Goal: Task Accomplishment & Management: Use online tool/utility

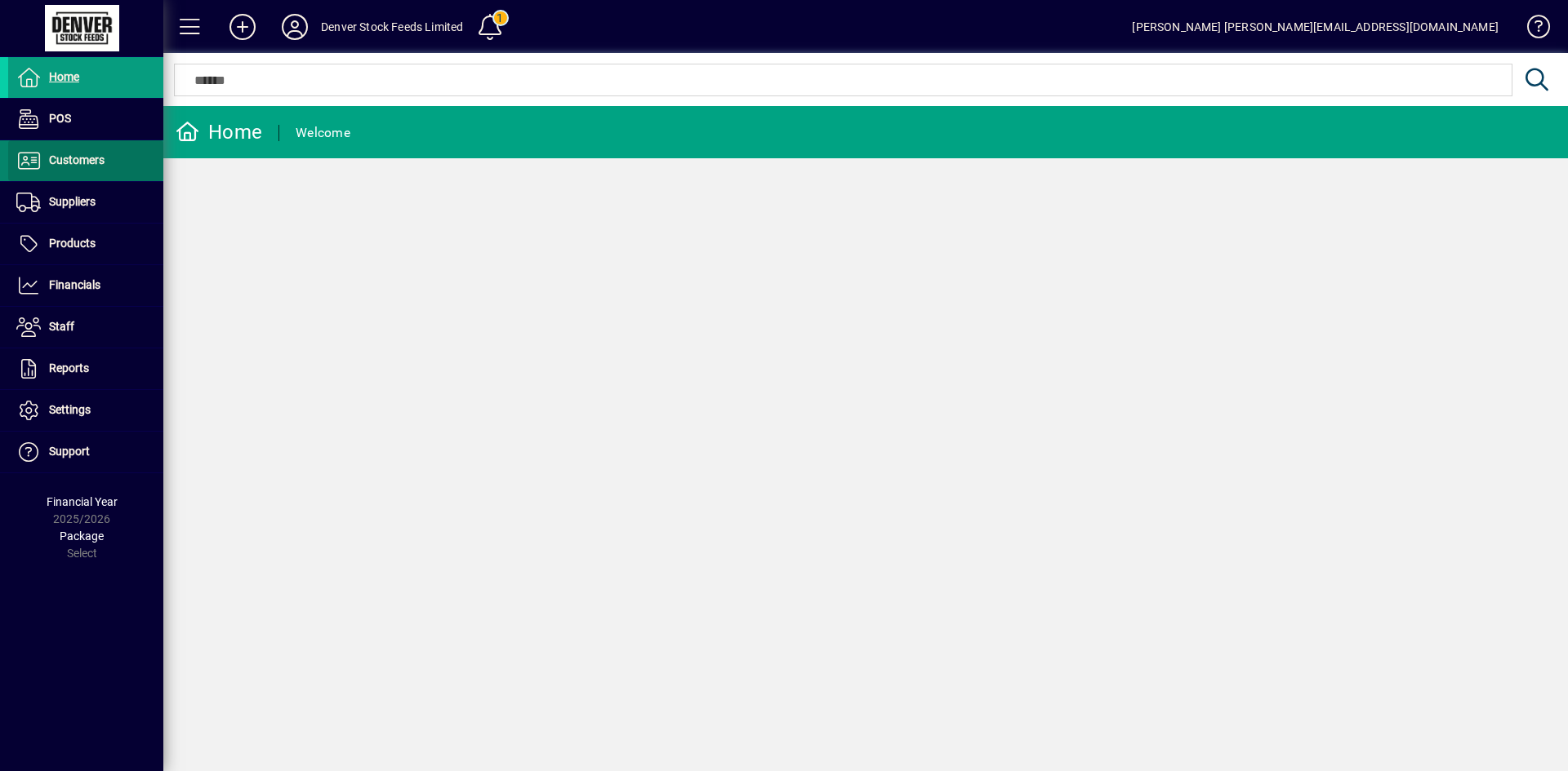
click at [31, 165] on icon at bounding box center [29, 161] width 24 height 19
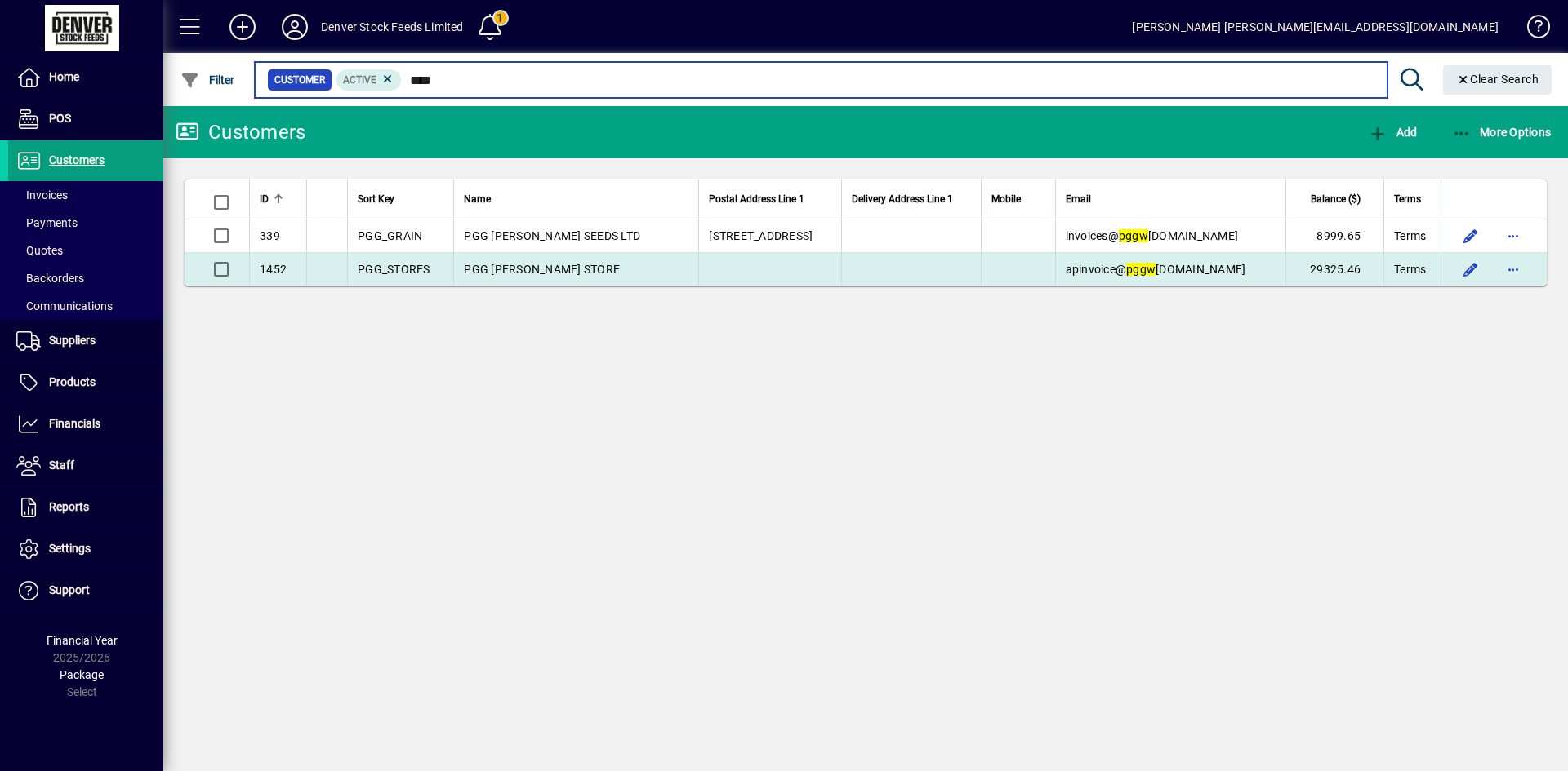
type input "****"
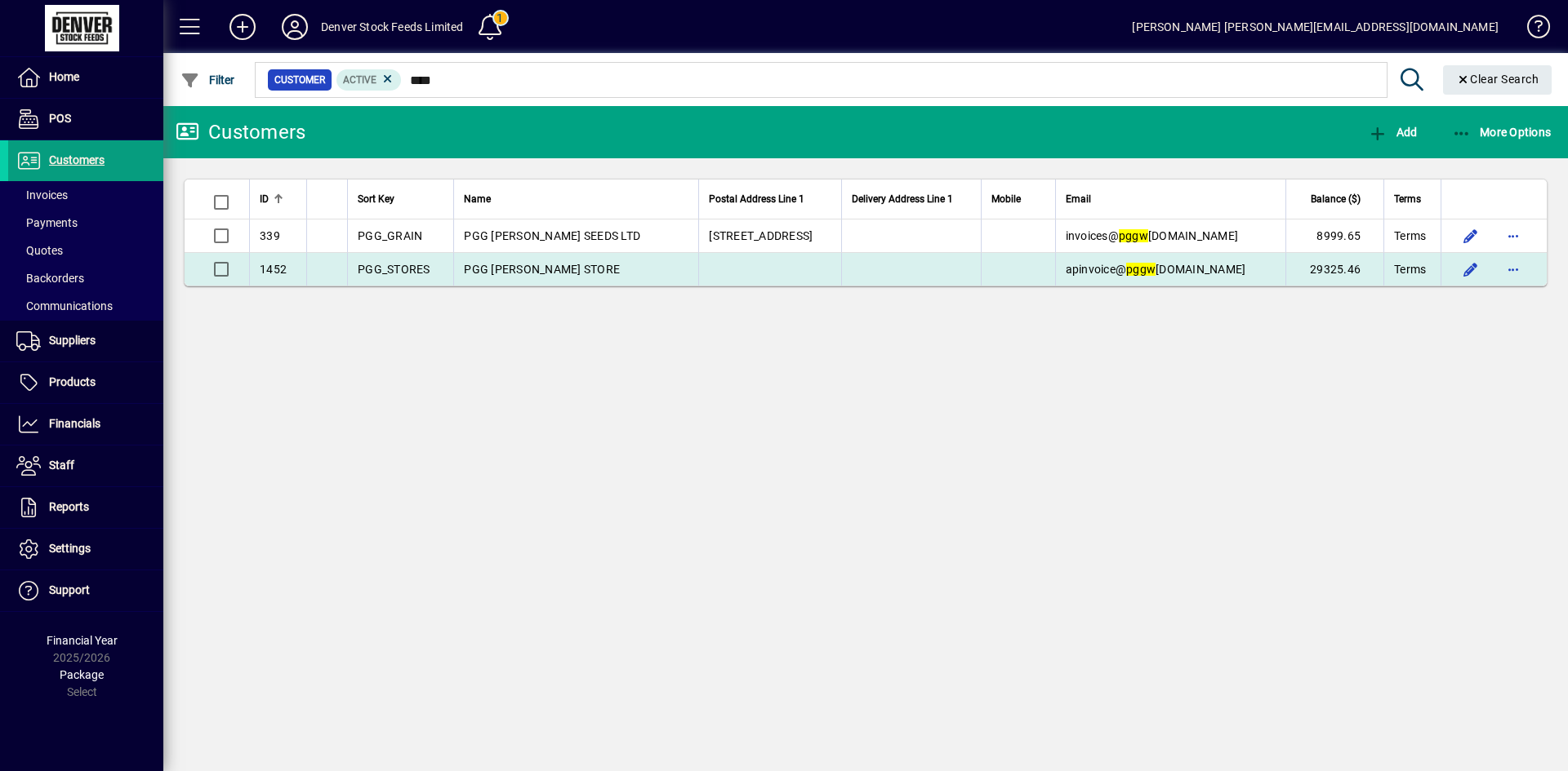
click at [648, 277] on td "PGG [PERSON_NAME] STORE" at bounding box center [576, 269] width 245 height 32
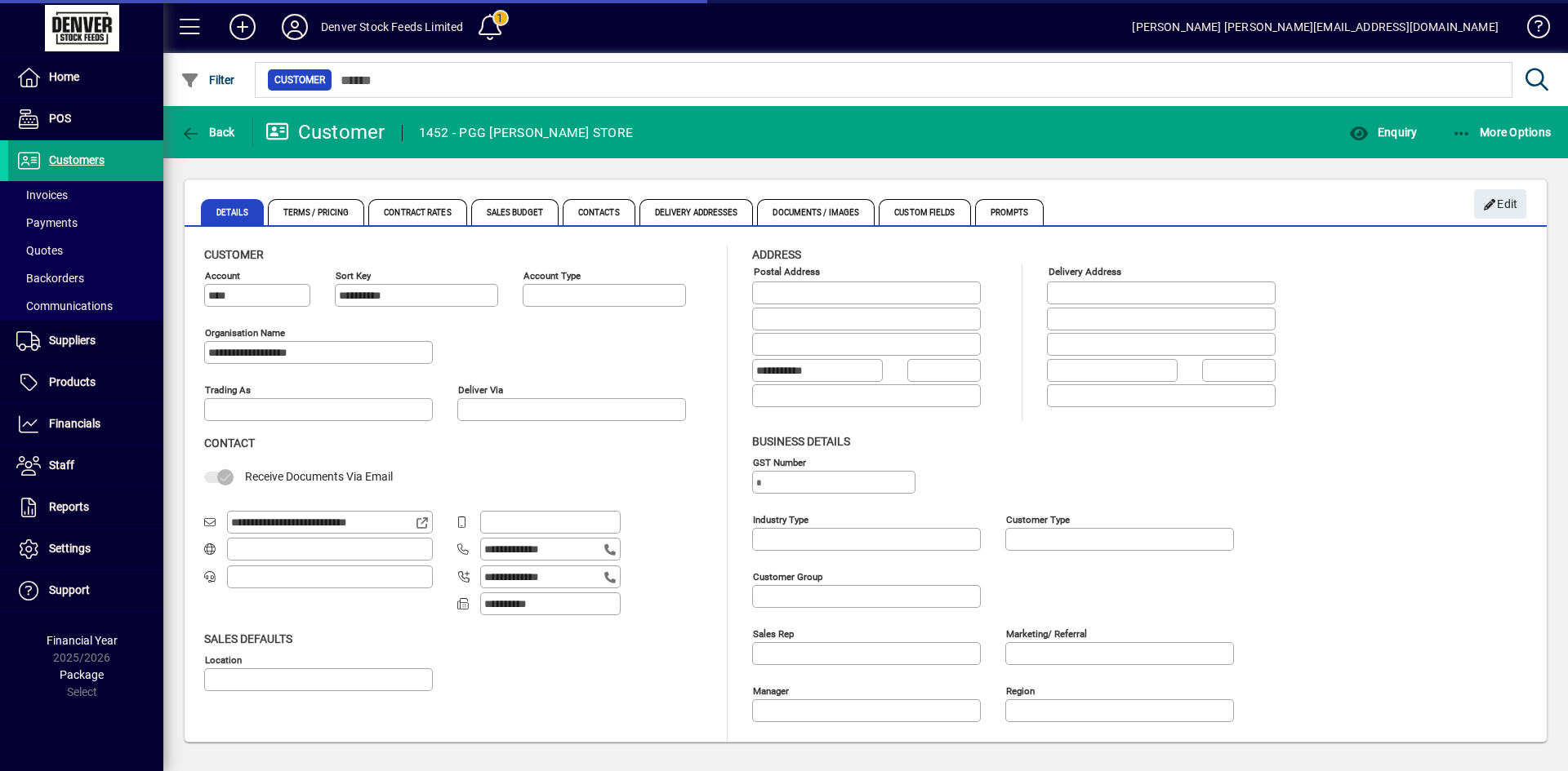
type input "**********"
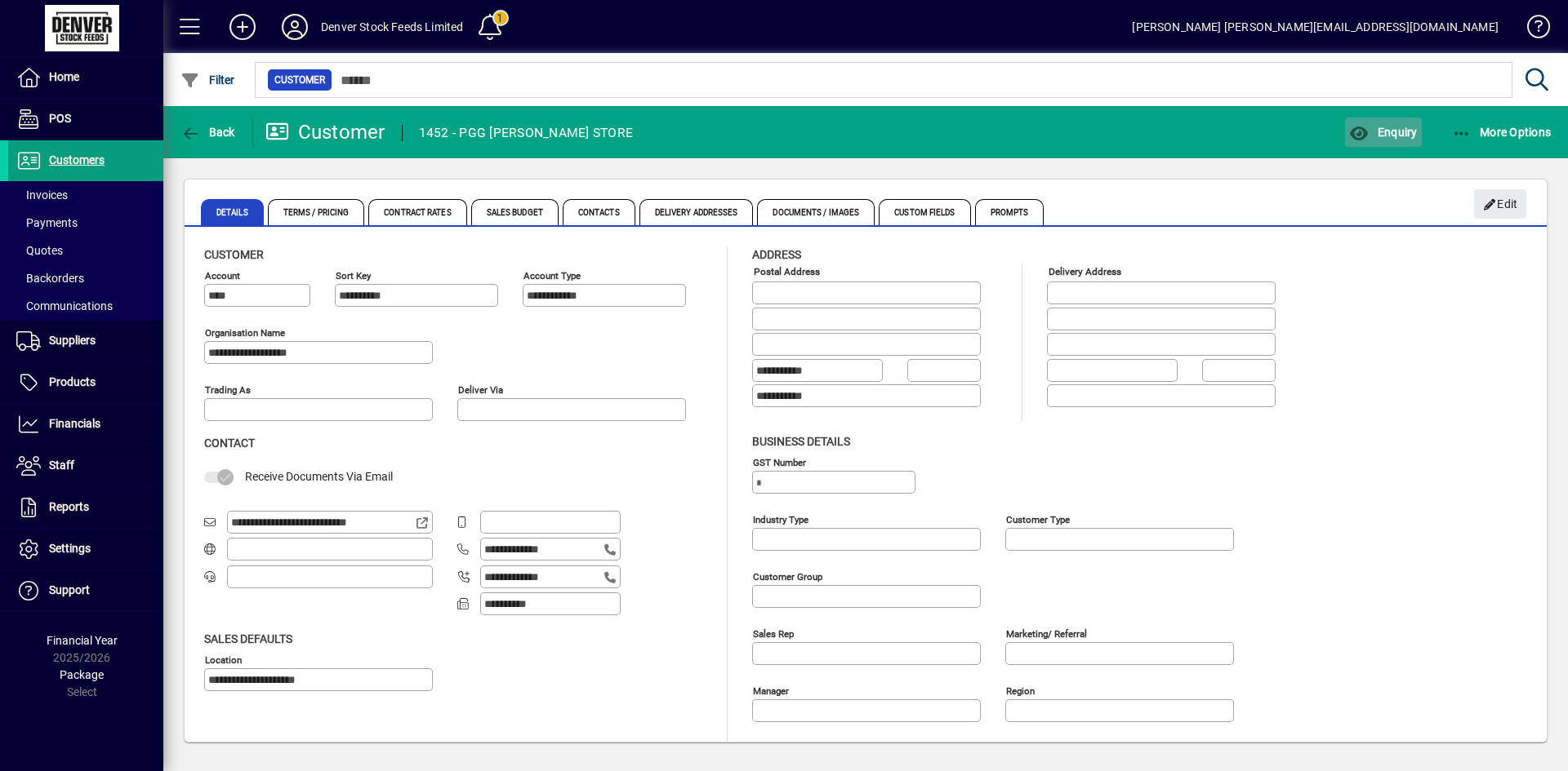
click at [1390, 130] on span "Enquiry" at bounding box center [1382, 132] width 68 height 13
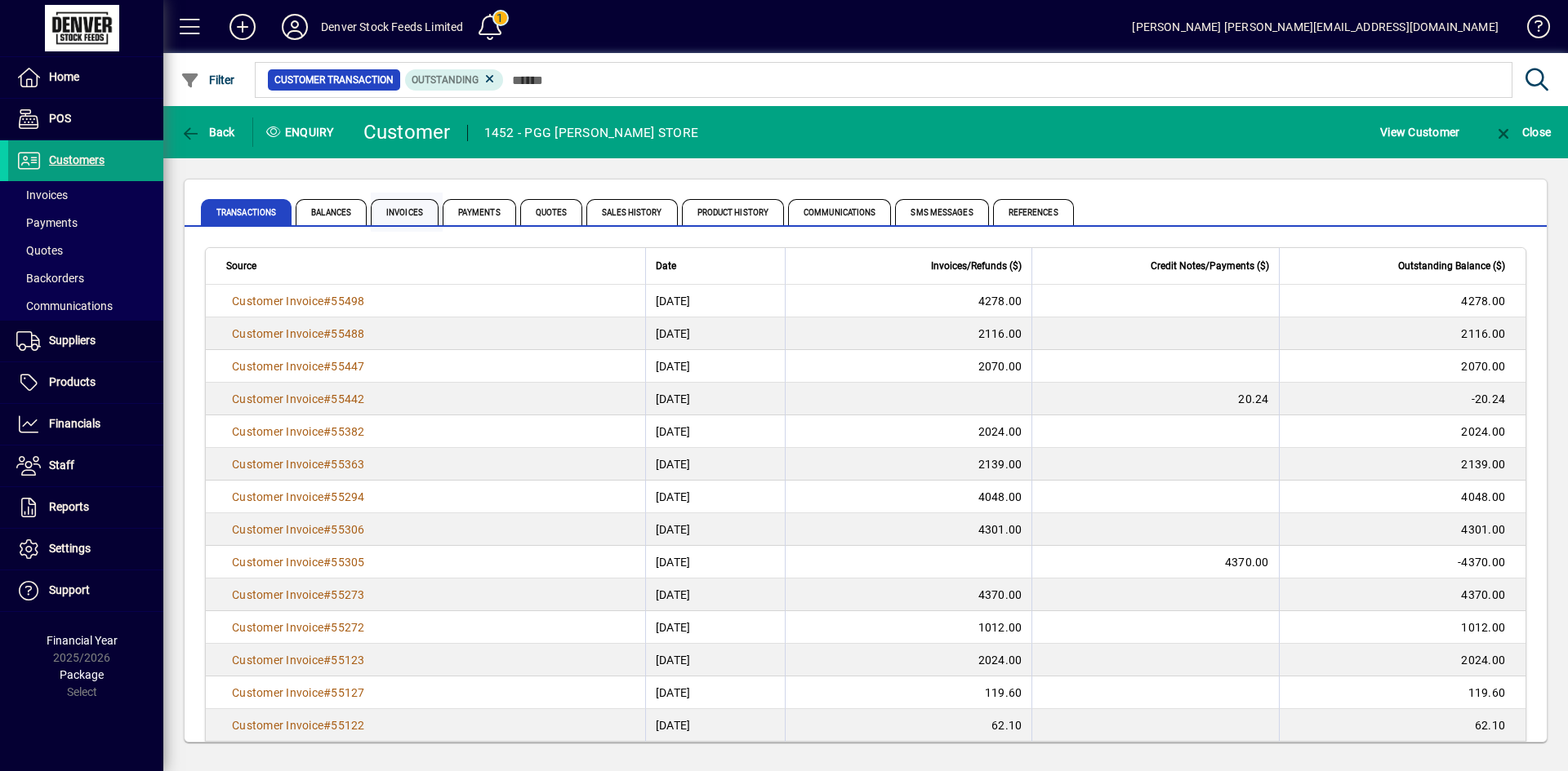
click at [411, 213] on span "Invoices" at bounding box center [404, 212] width 68 height 26
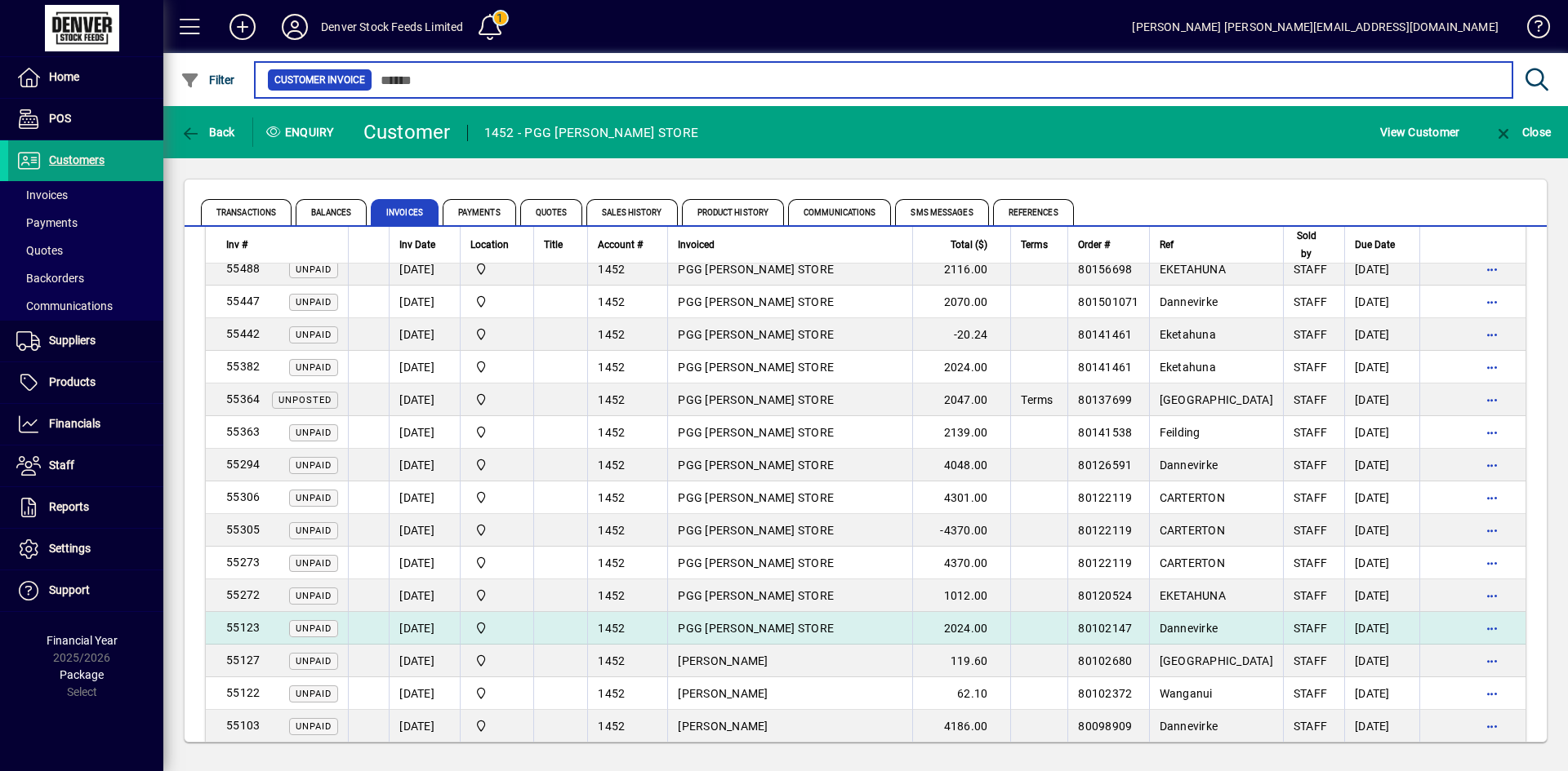
scroll to position [119, 0]
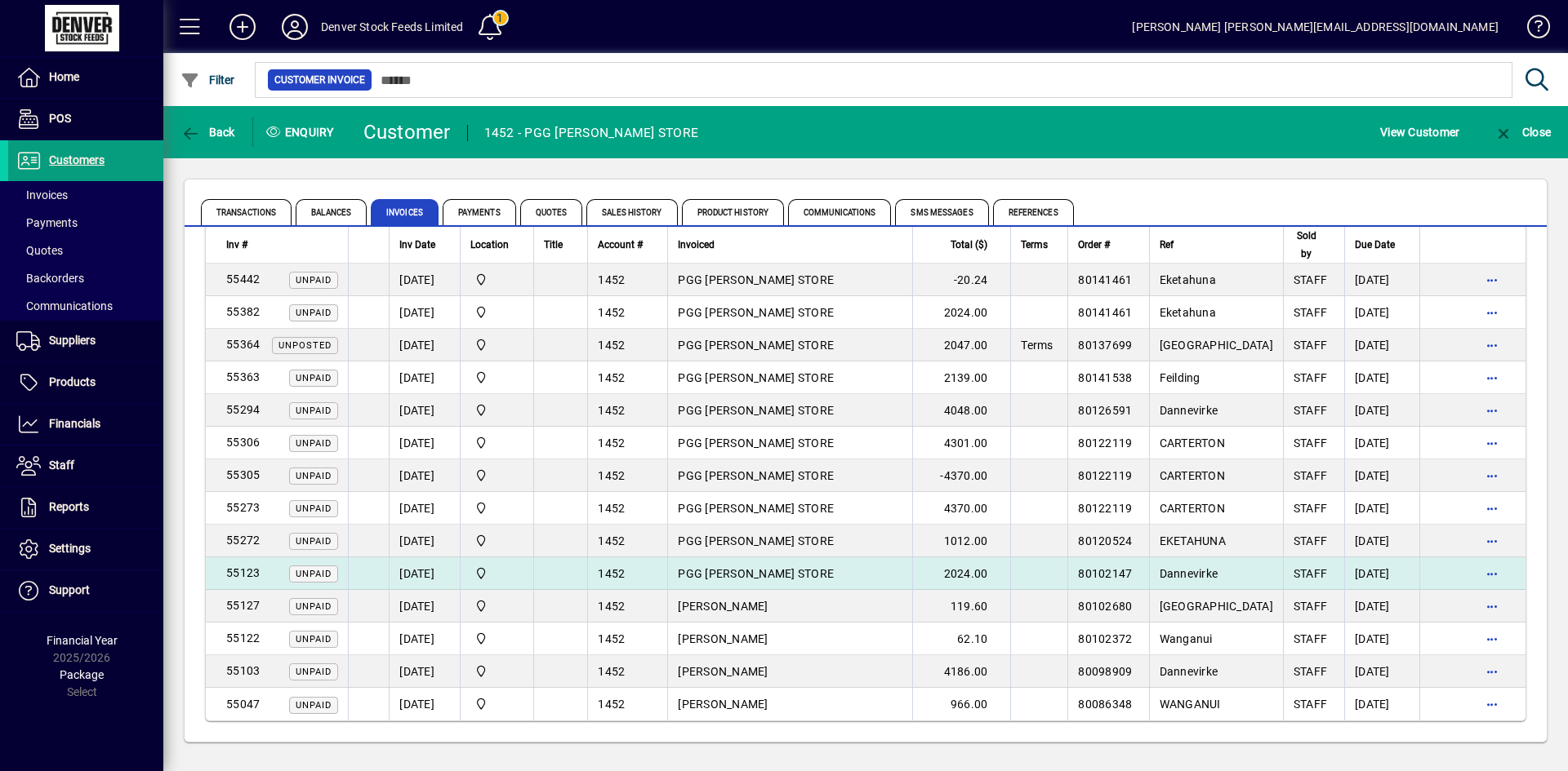
click at [557, 574] on td at bounding box center [560, 573] width 54 height 32
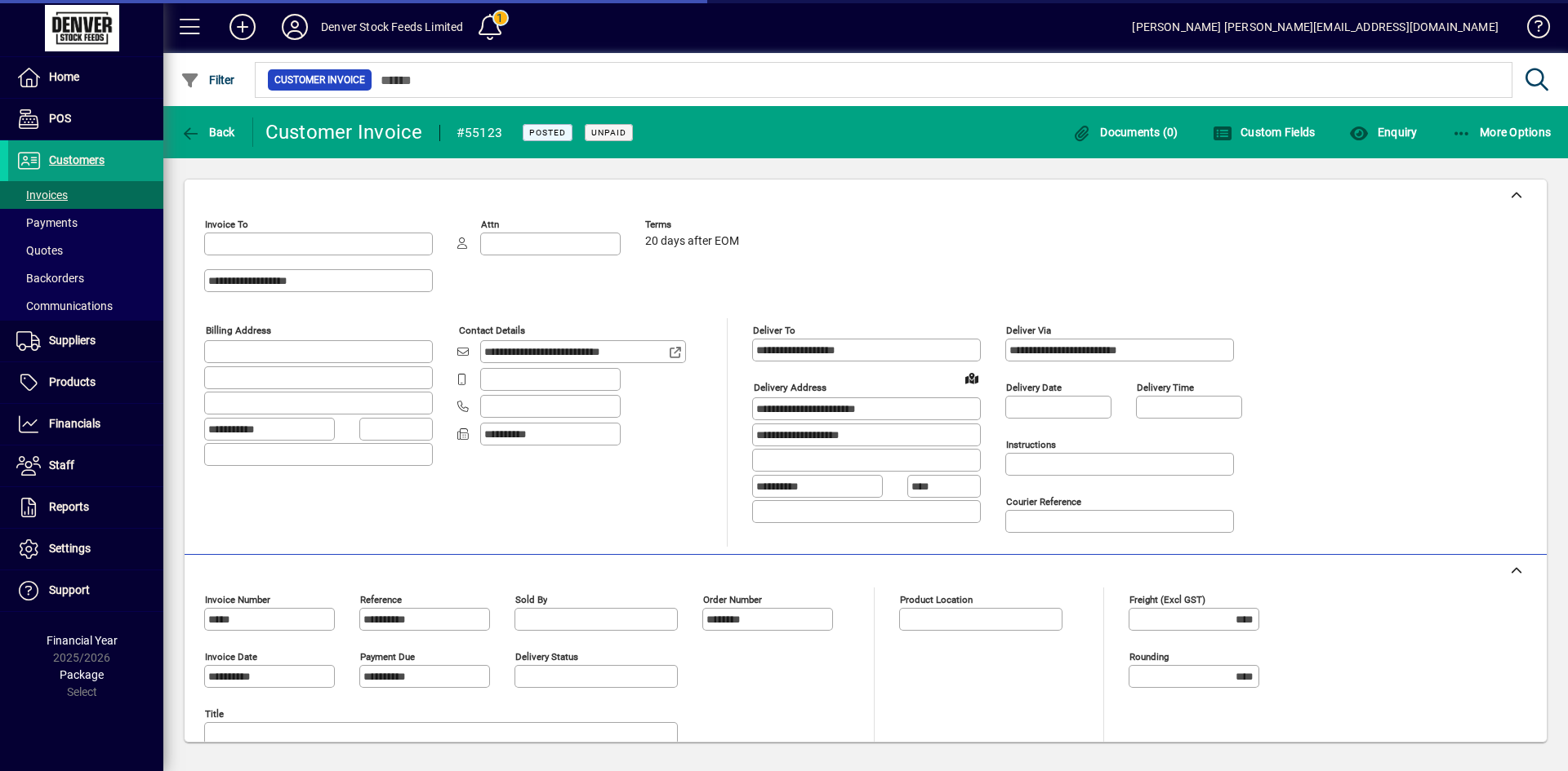
type input "**********"
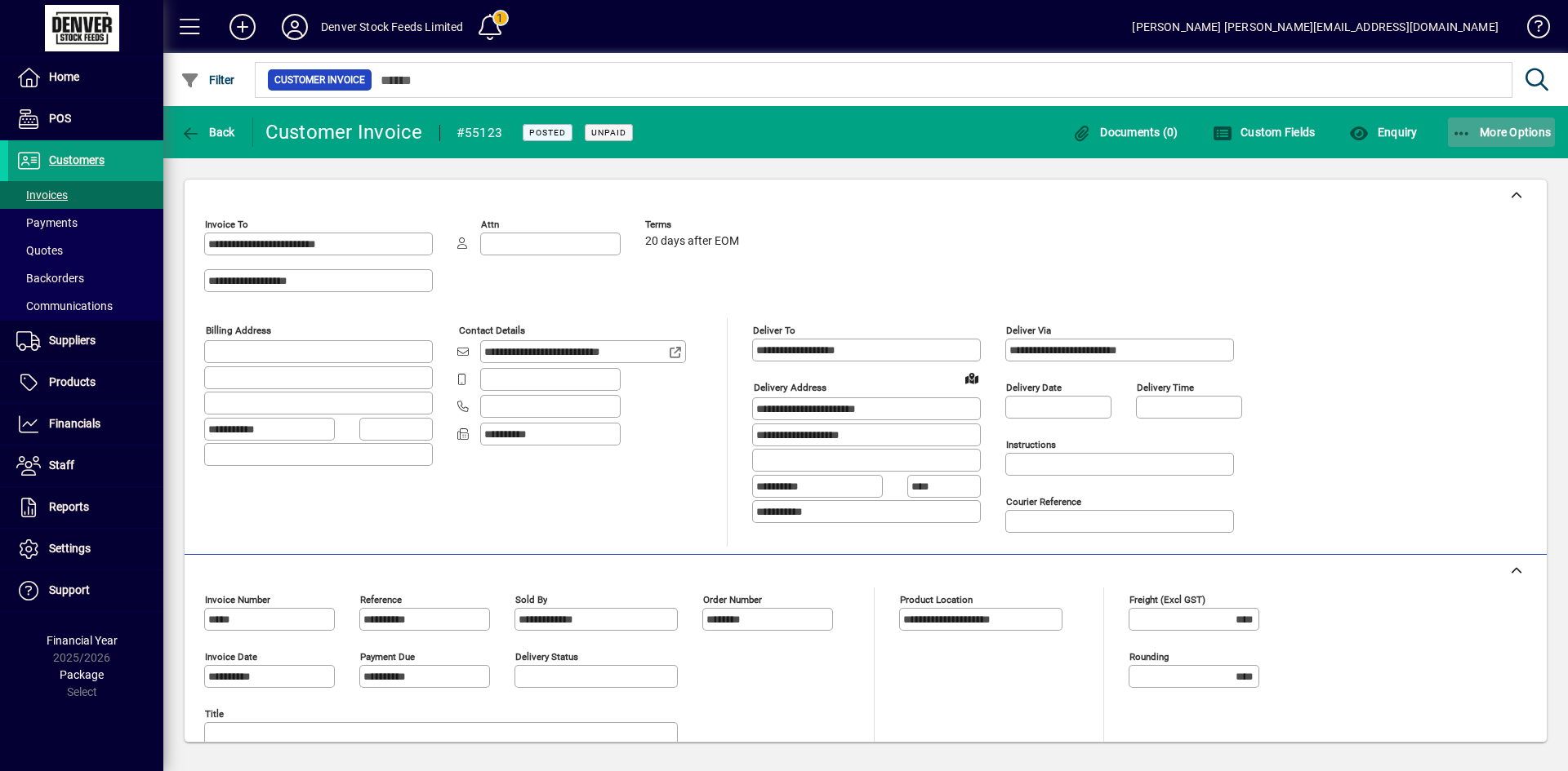
click at [1502, 133] on span "More Options" at bounding box center [1501, 132] width 99 height 13
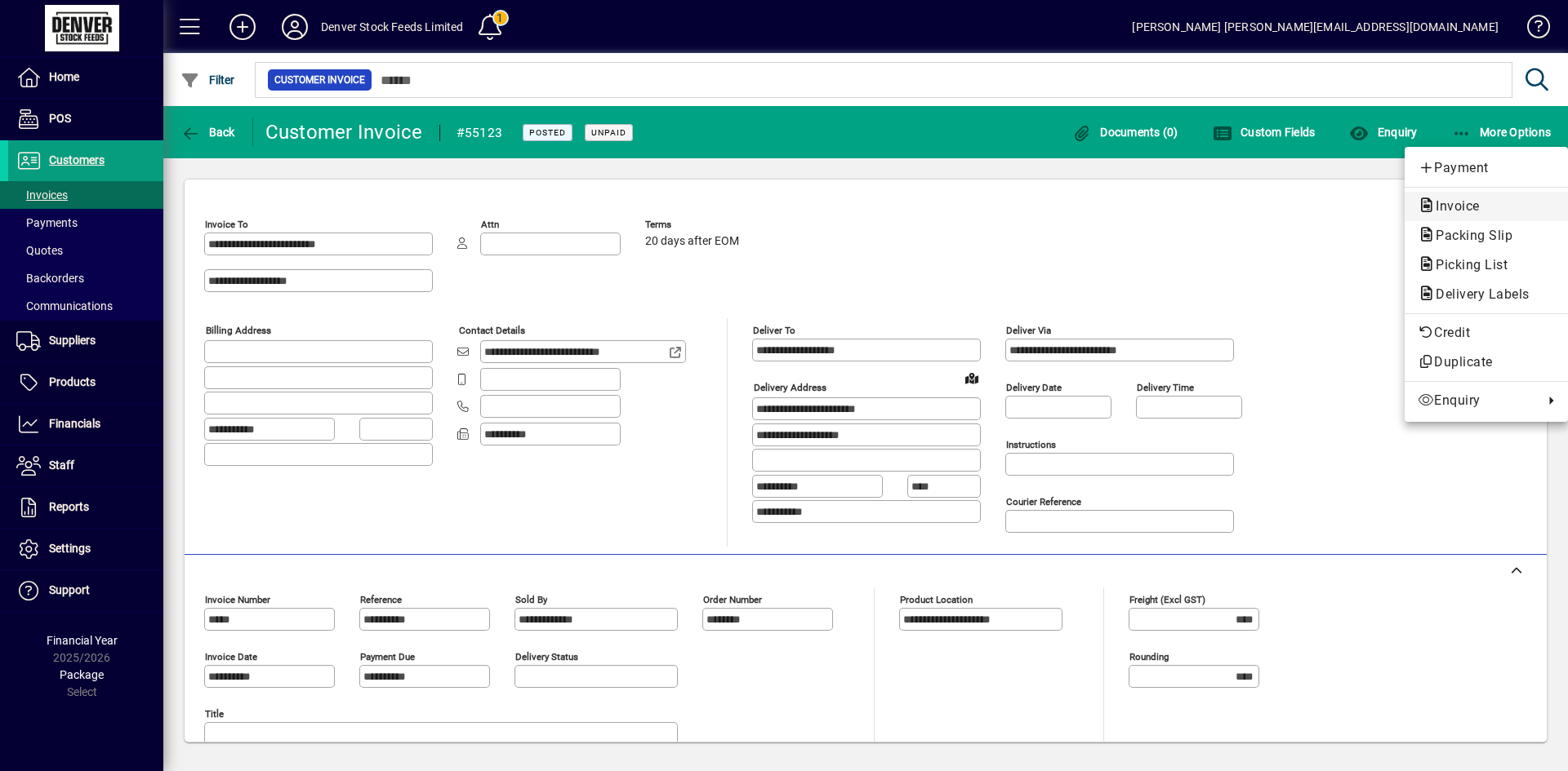
click at [1436, 202] on span "Invoice" at bounding box center [1453, 206] width 71 height 16
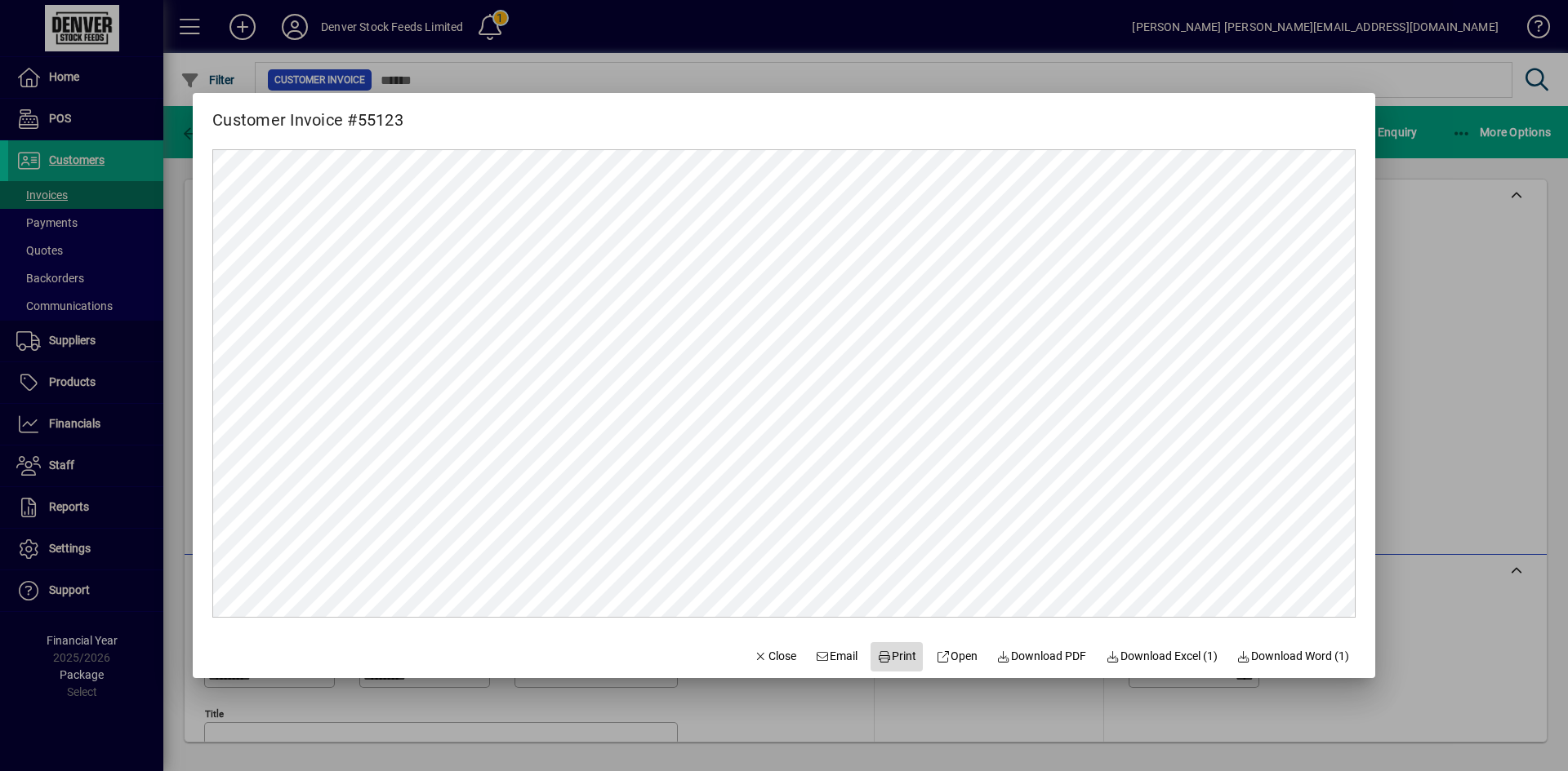
click at [883, 659] on span "Print" at bounding box center [897, 657] width 39 height 17
click at [764, 656] on span "Close" at bounding box center [775, 657] width 43 height 17
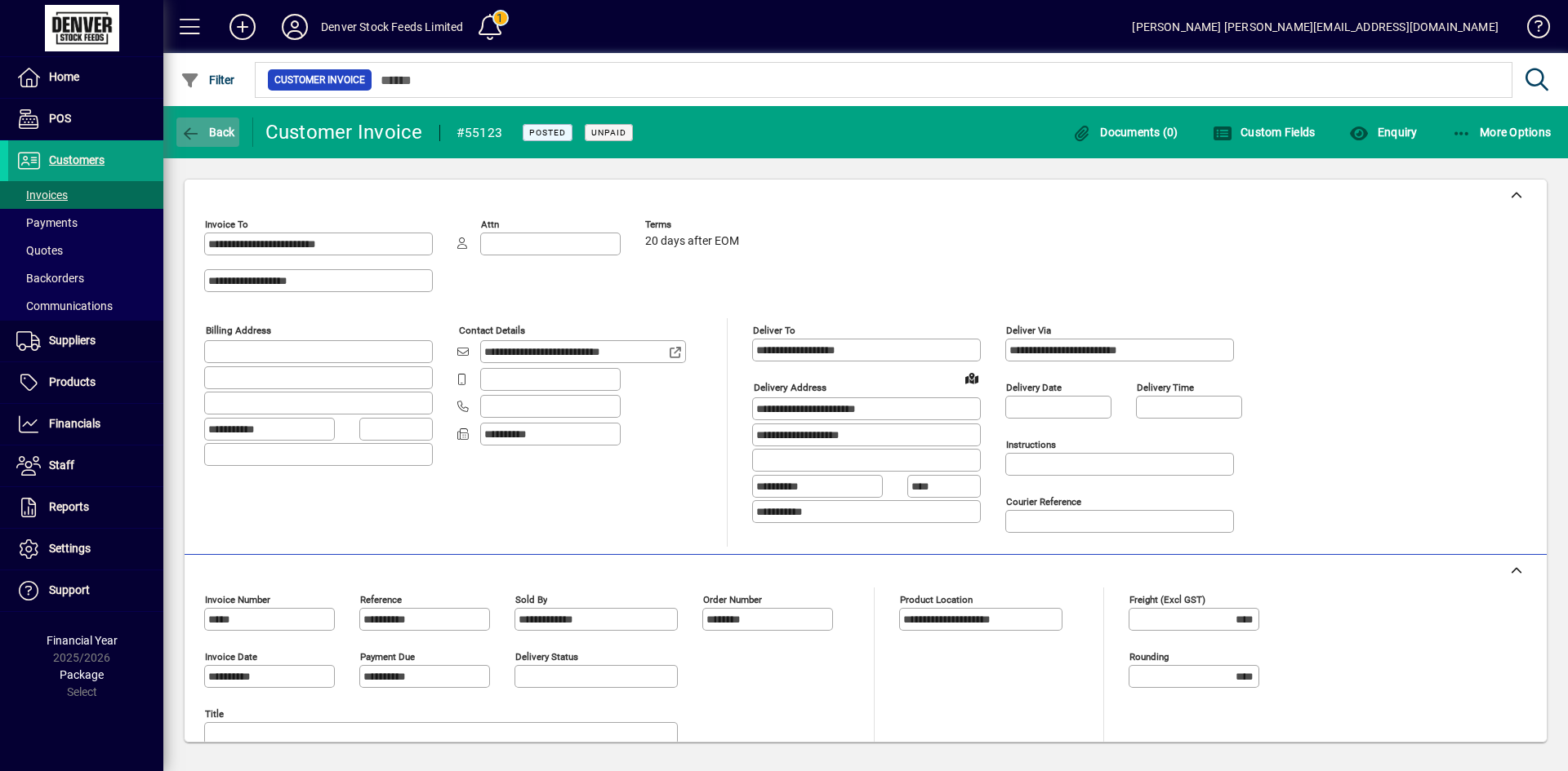
click at [201, 130] on span "Back" at bounding box center [207, 132] width 55 height 13
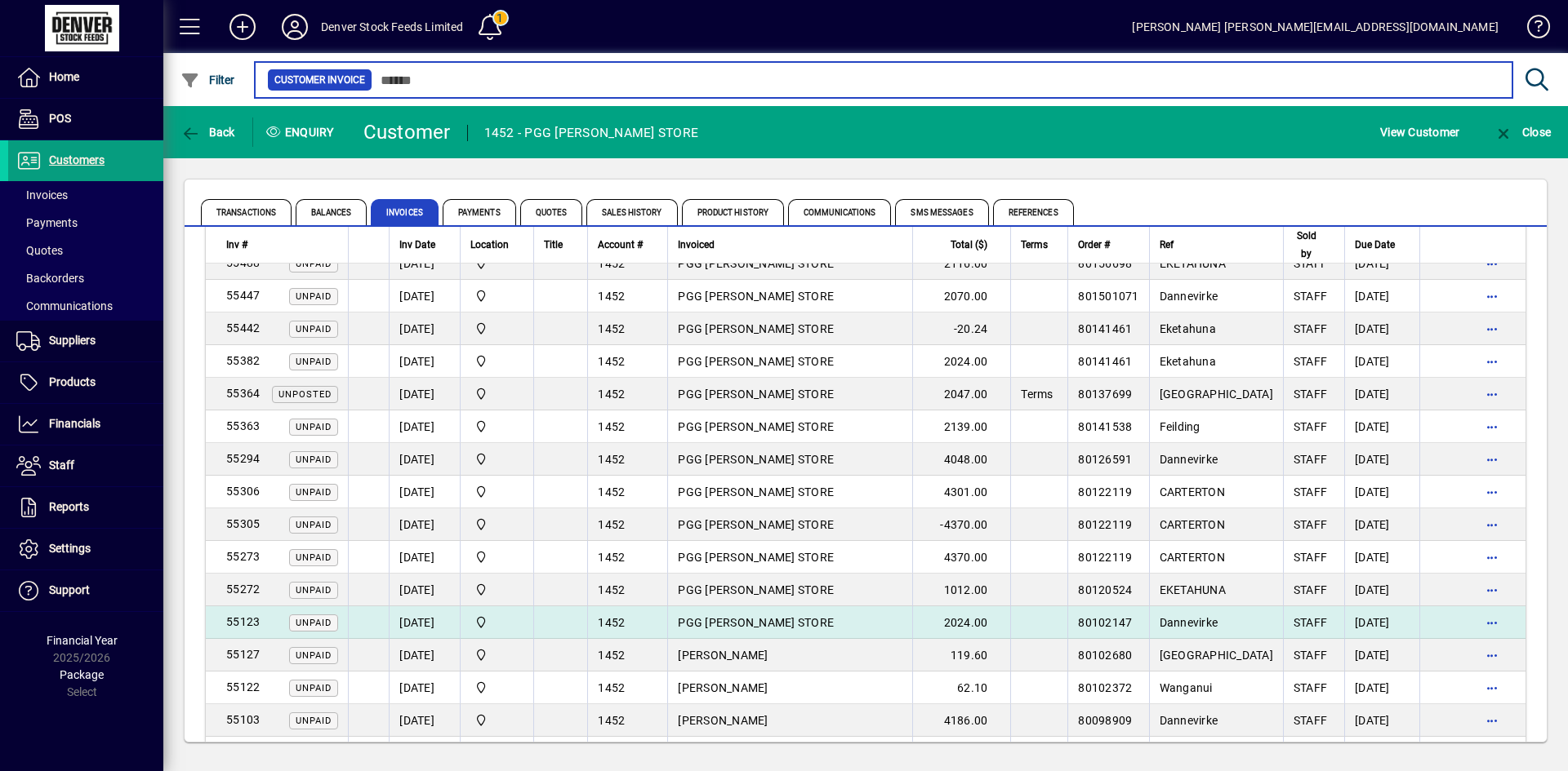
scroll to position [119, 0]
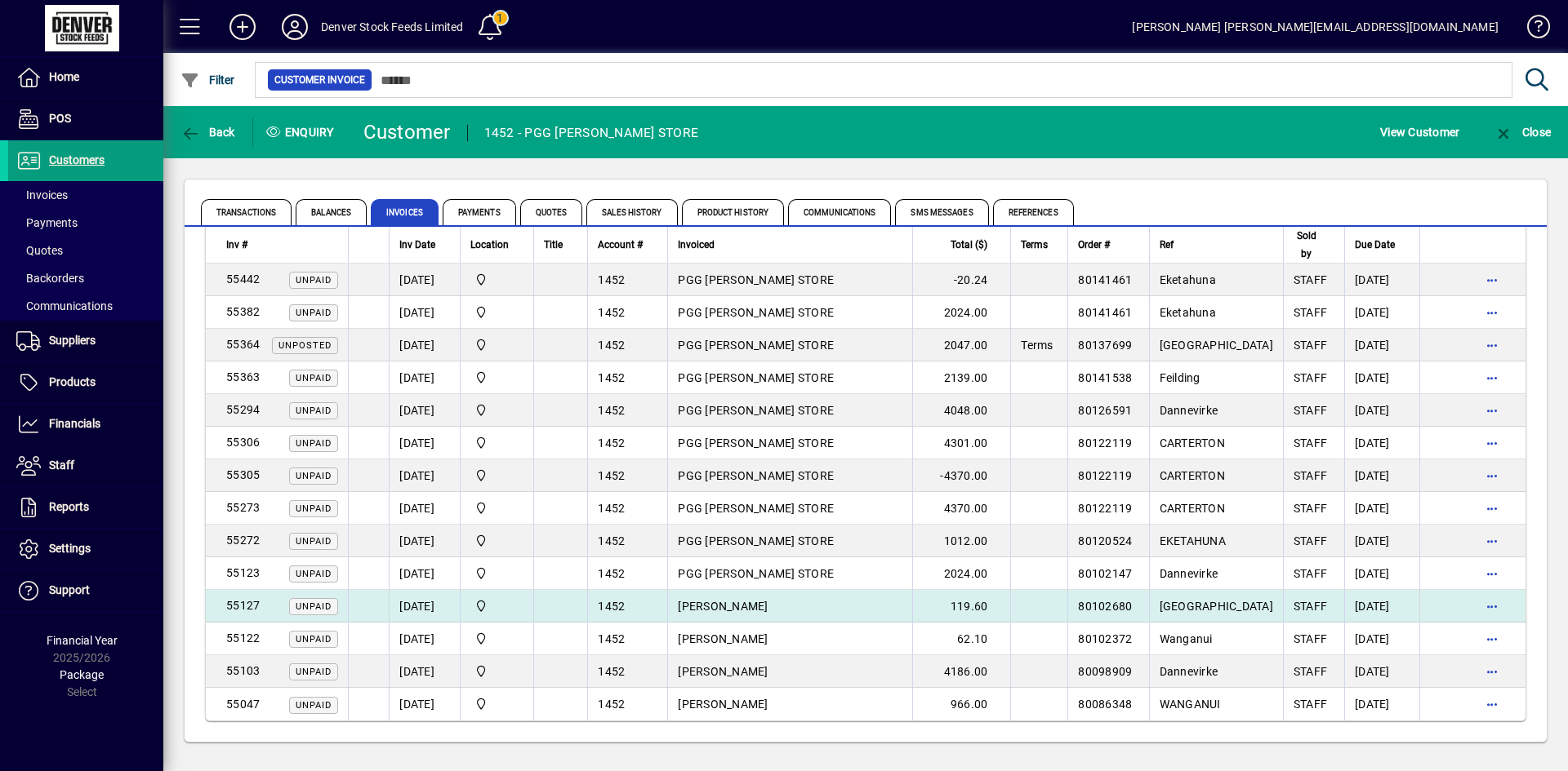
click at [875, 608] on td "[PERSON_NAME]" at bounding box center [790, 606] width 245 height 32
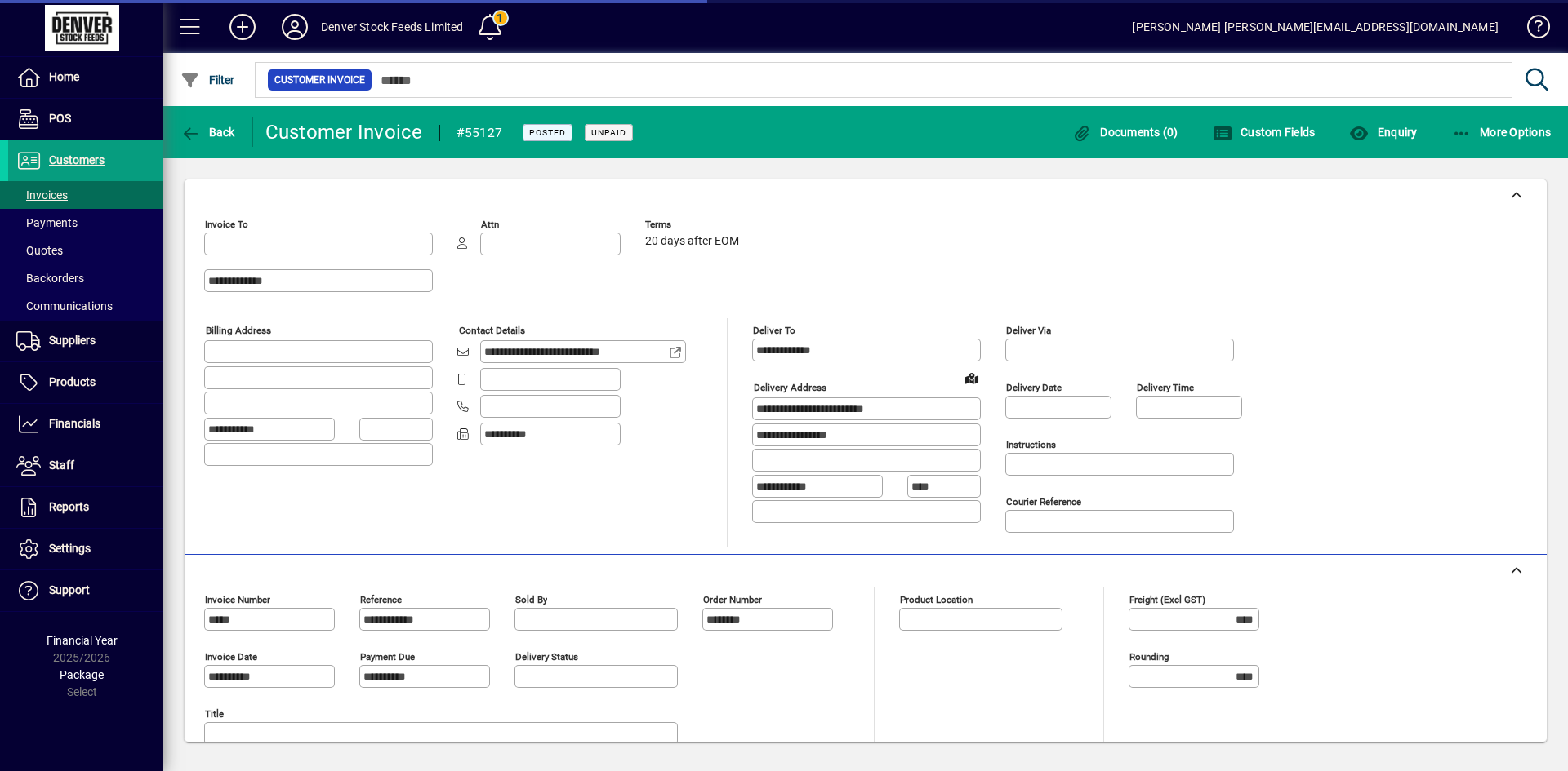
type input "**********"
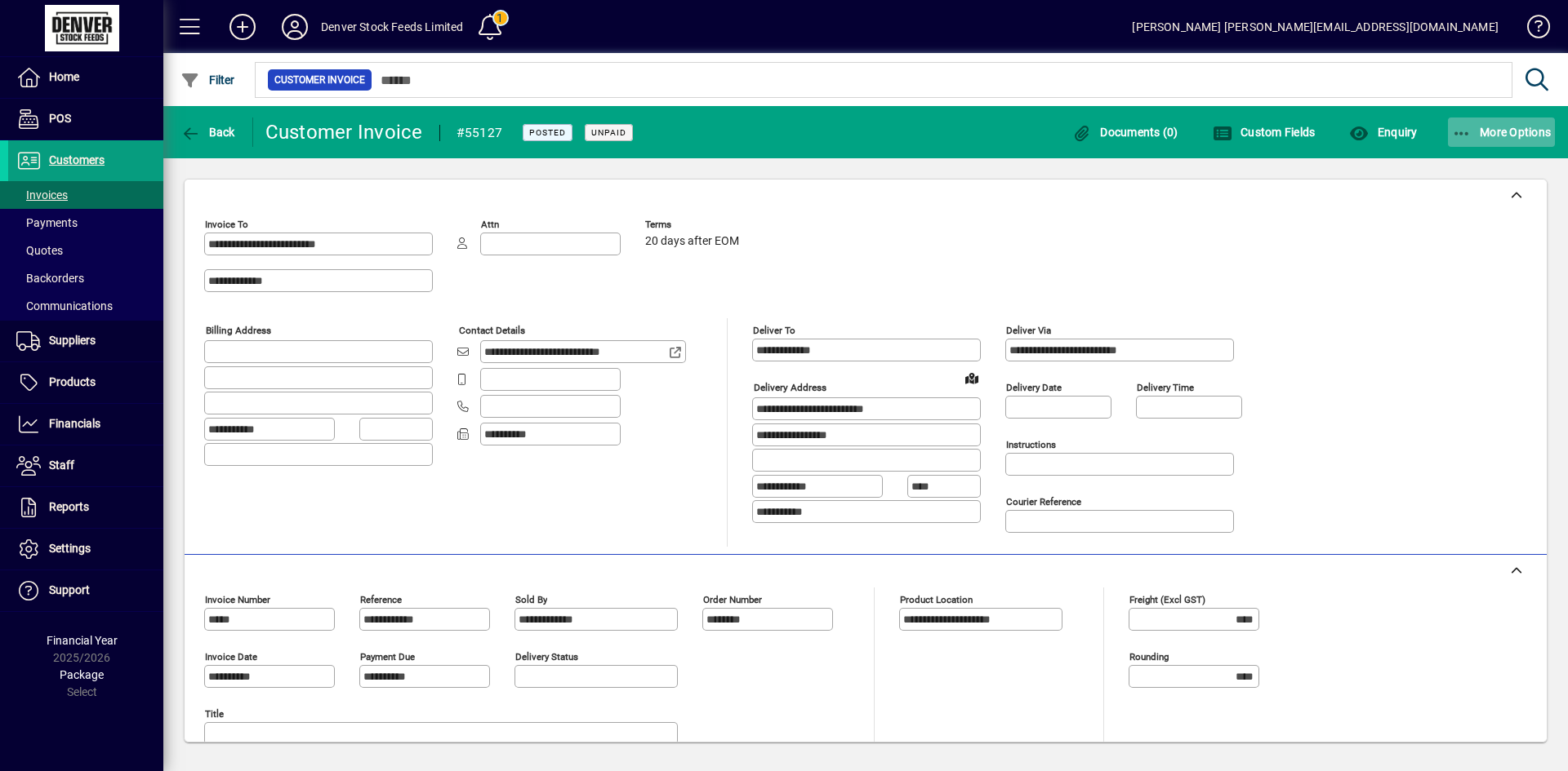
click at [1484, 136] on span "More Options" at bounding box center [1501, 132] width 99 height 13
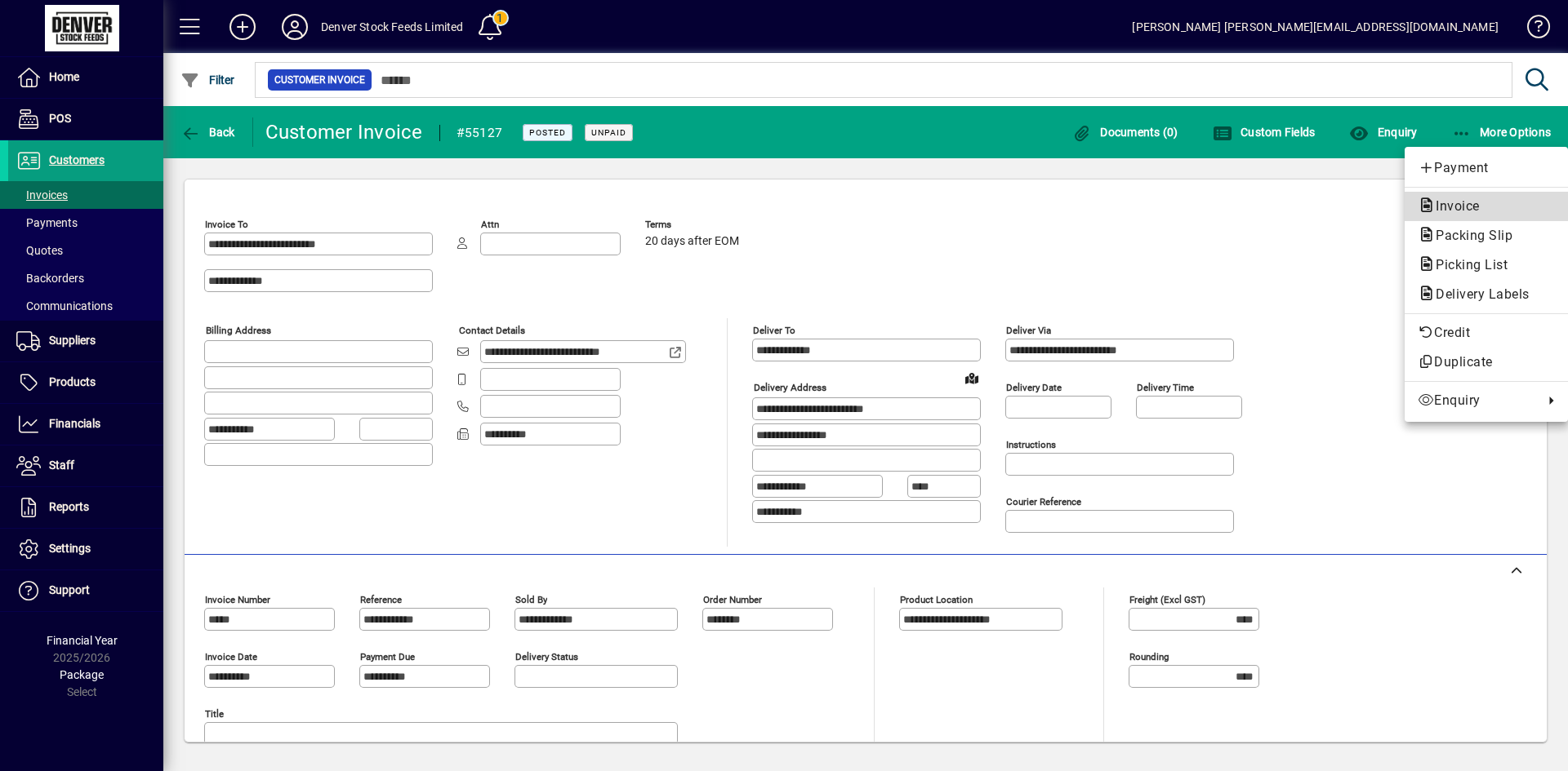
click at [1439, 200] on span "Invoice" at bounding box center [1453, 206] width 71 height 16
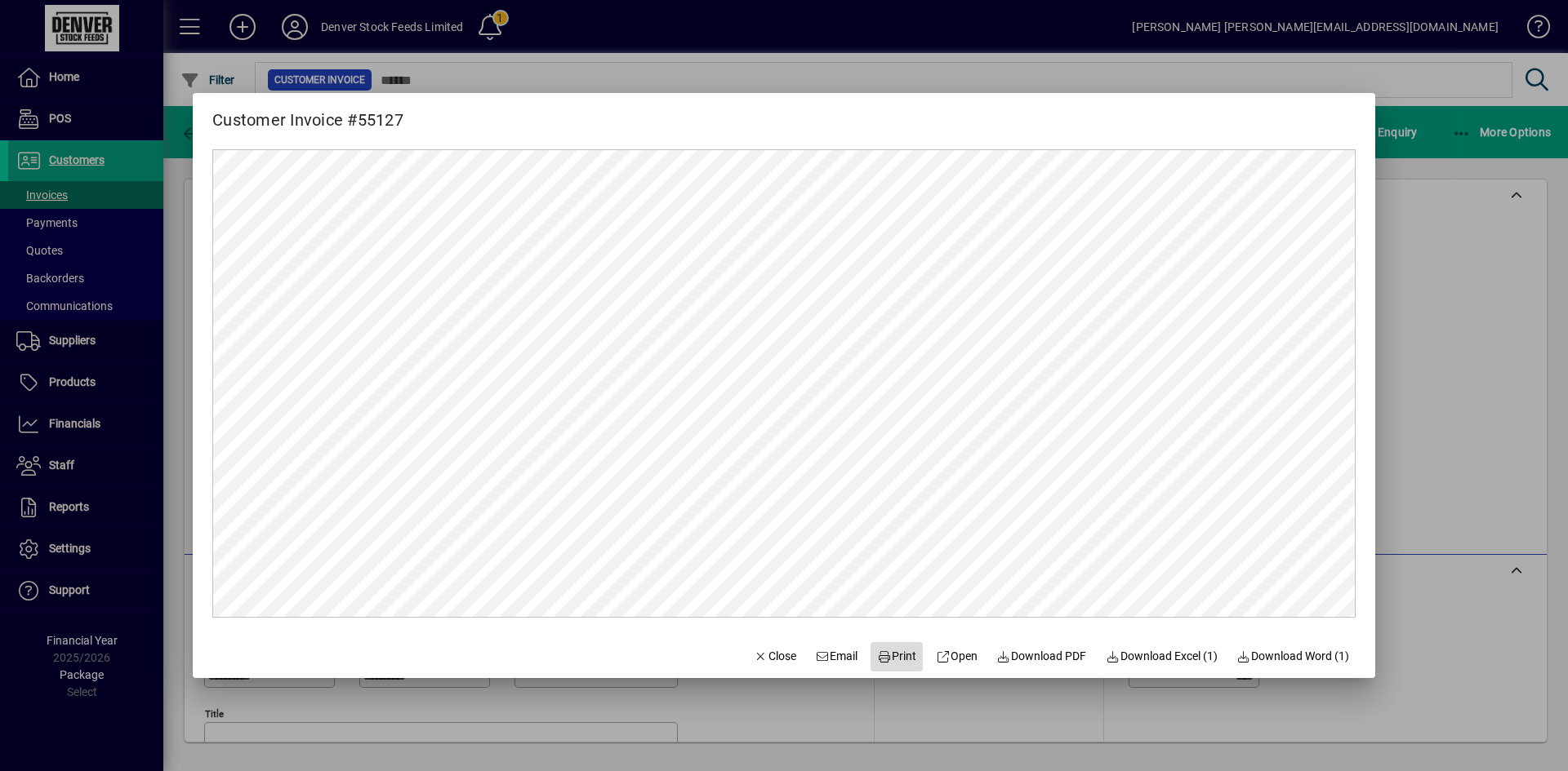
click at [888, 659] on span "Print" at bounding box center [897, 657] width 39 height 17
click at [768, 656] on span "Close" at bounding box center [775, 657] width 43 height 17
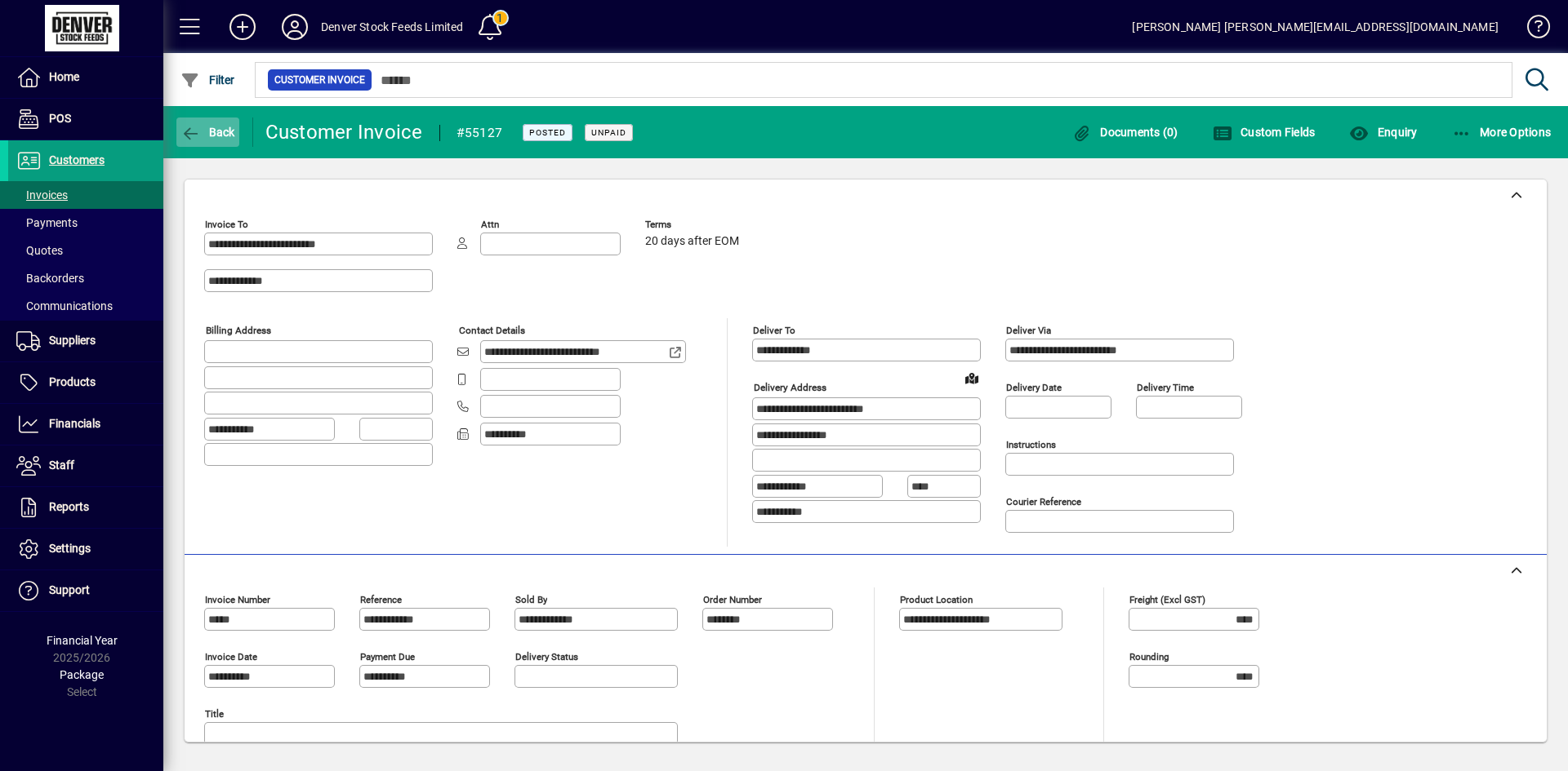
click at [207, 136] on span "Back" at bounding box center [207, 132] width 55 height 13
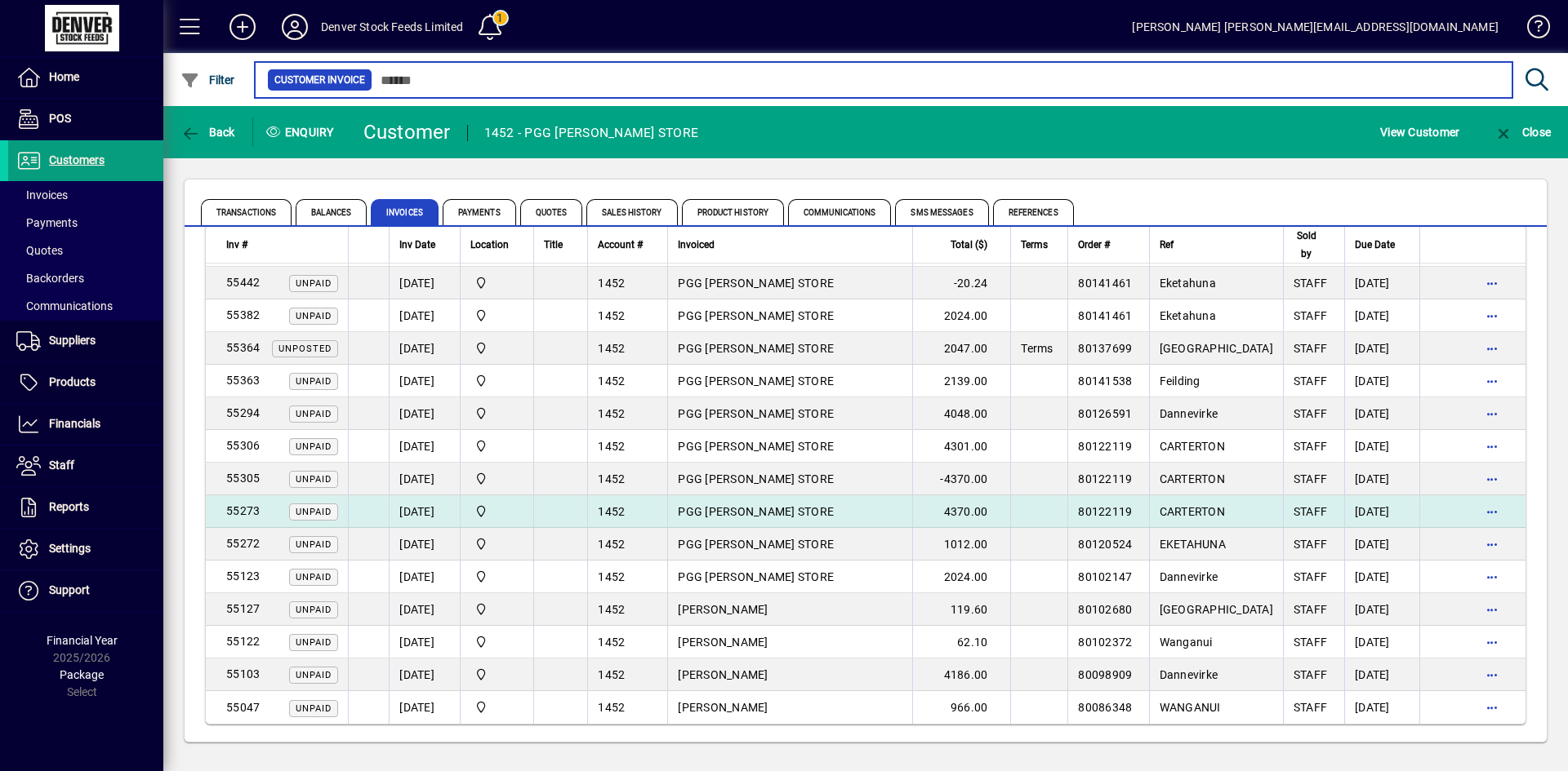
scroll to position [119, 0]
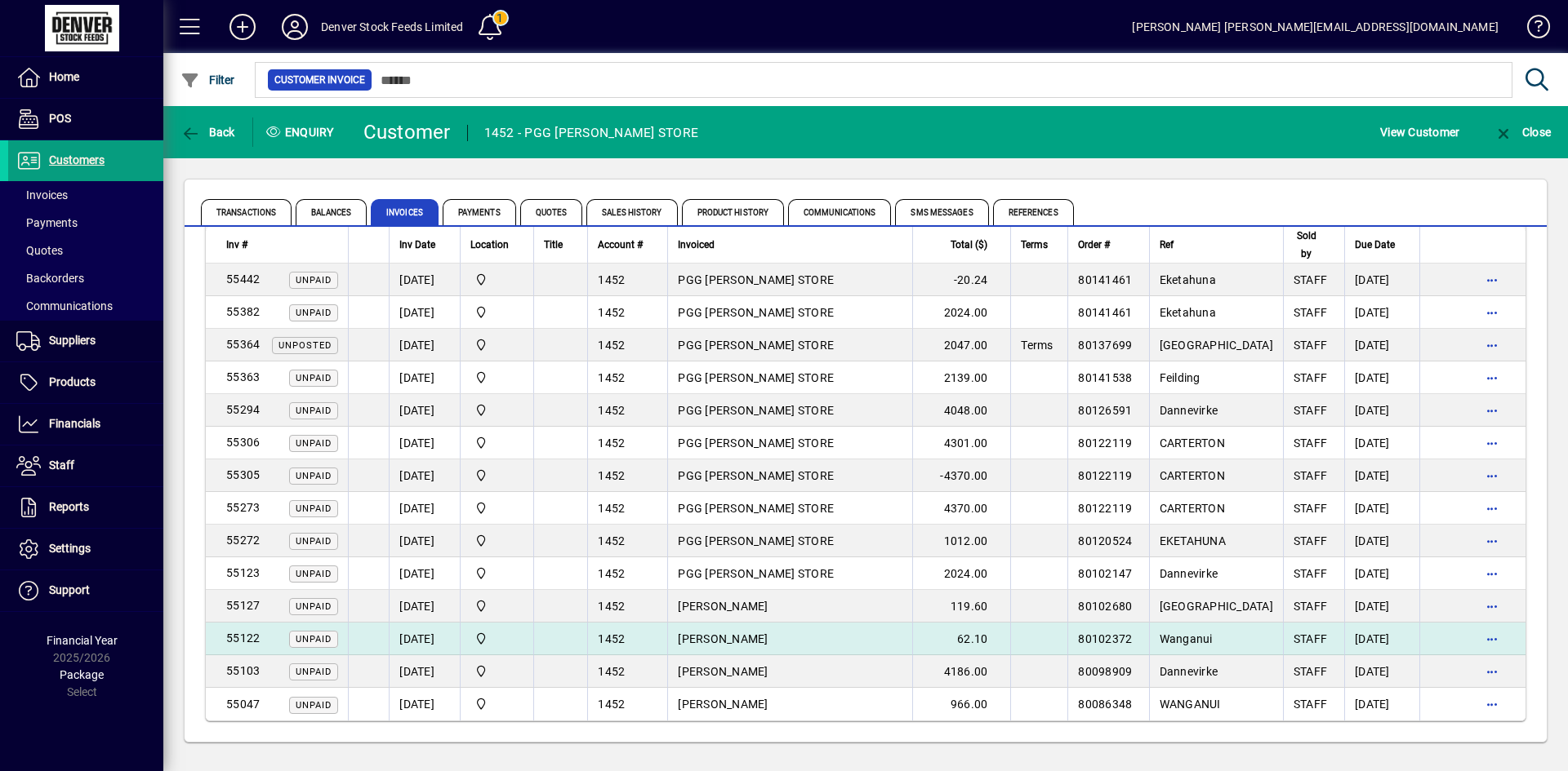
click at [823, 642] on td "[PERSON_NAME]" at bounding box center [790, 638] width 245 height 32
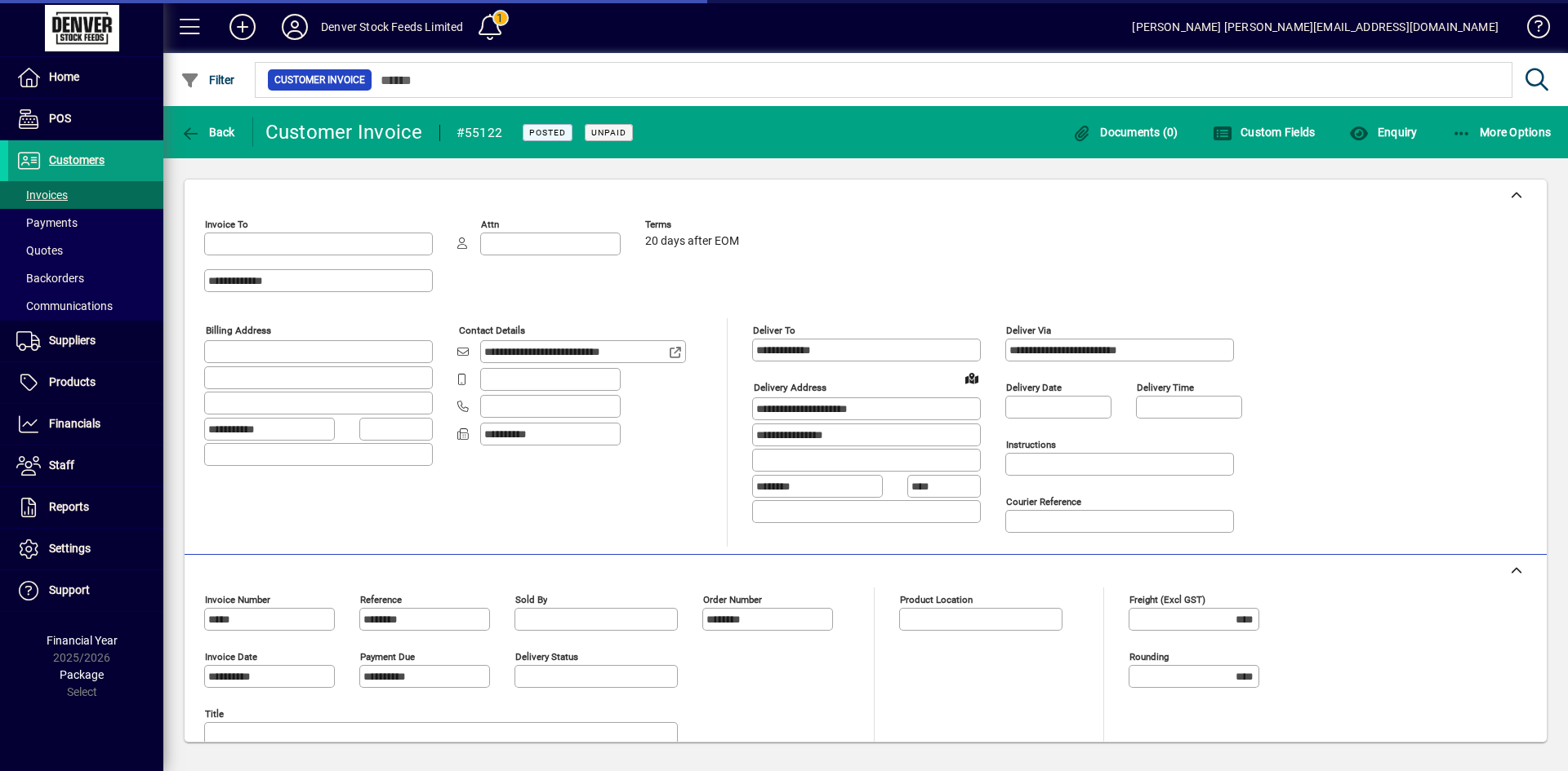
type input "**********"
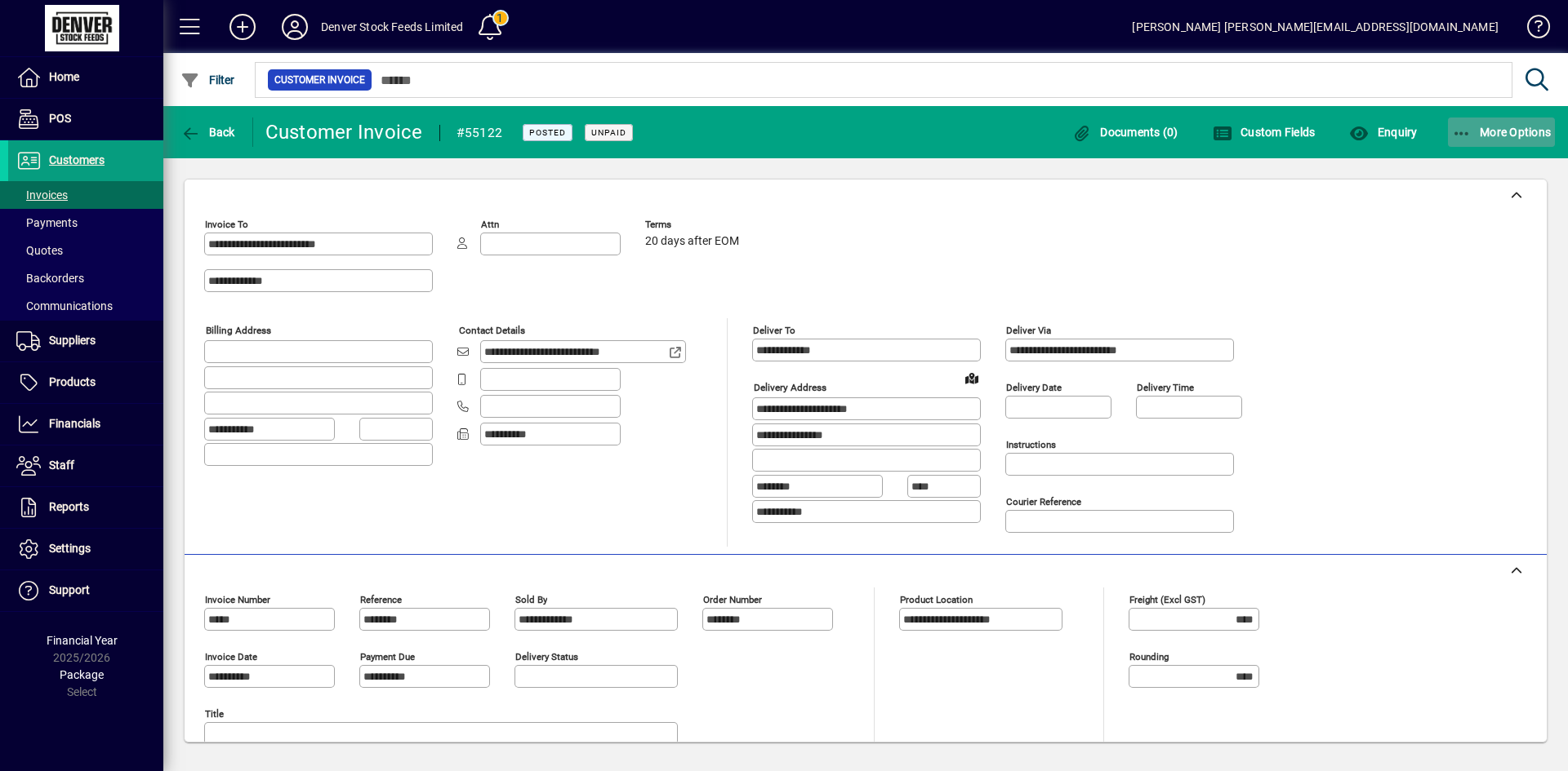
click at [1505, 133] on span "More Options" at bounding box center [1501, 132] width 99 height 13
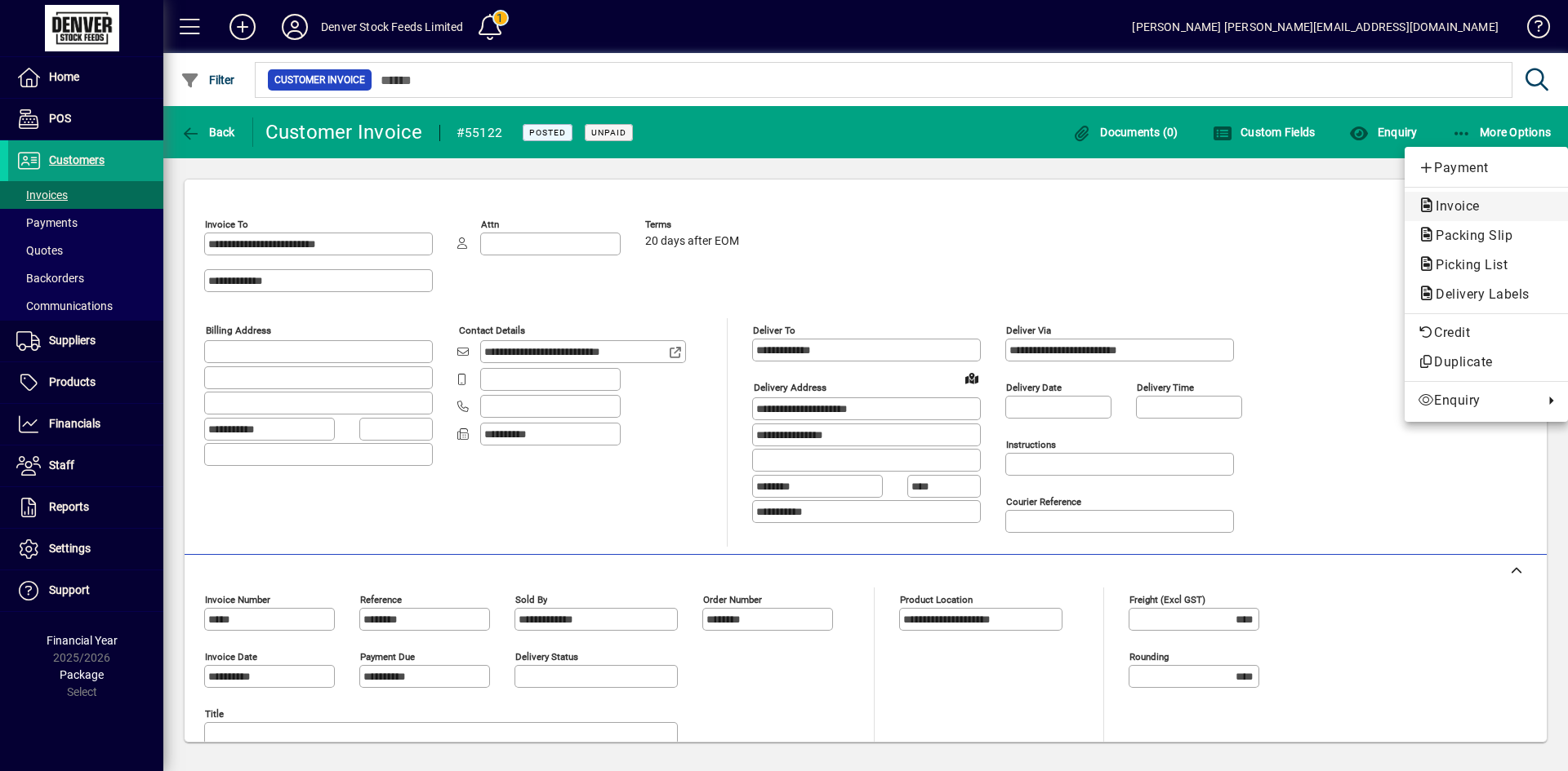
click at [1453, 206] on span "Invoice" at bounding box center [1453, 206] width 71 height 16
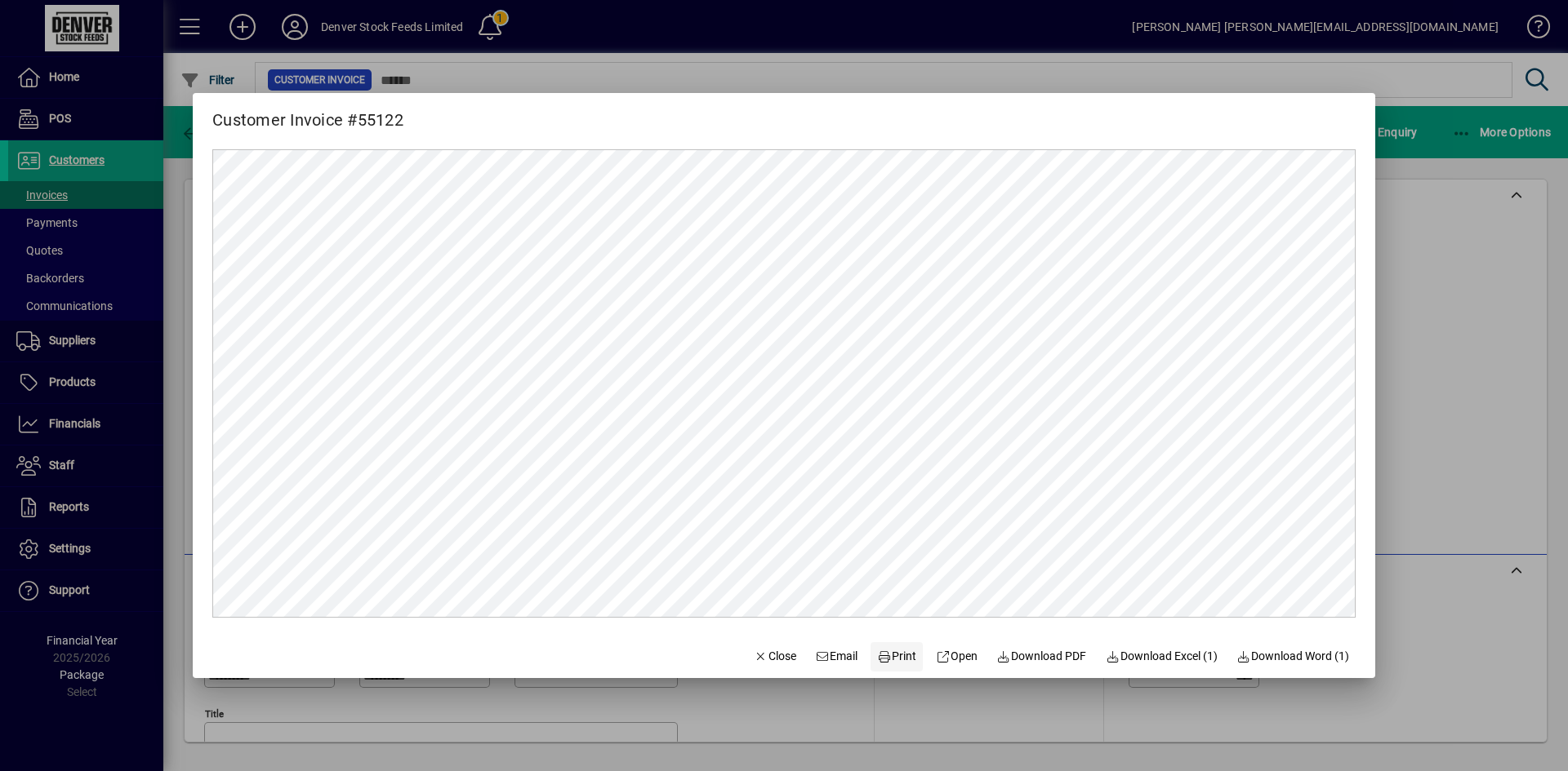
click at [890, 660] on span "Print" at bounding box center [897, 657] width 39 height 17
click at [759, 659] on span "Close" at bounding box center [775, 657] width 43 height 17
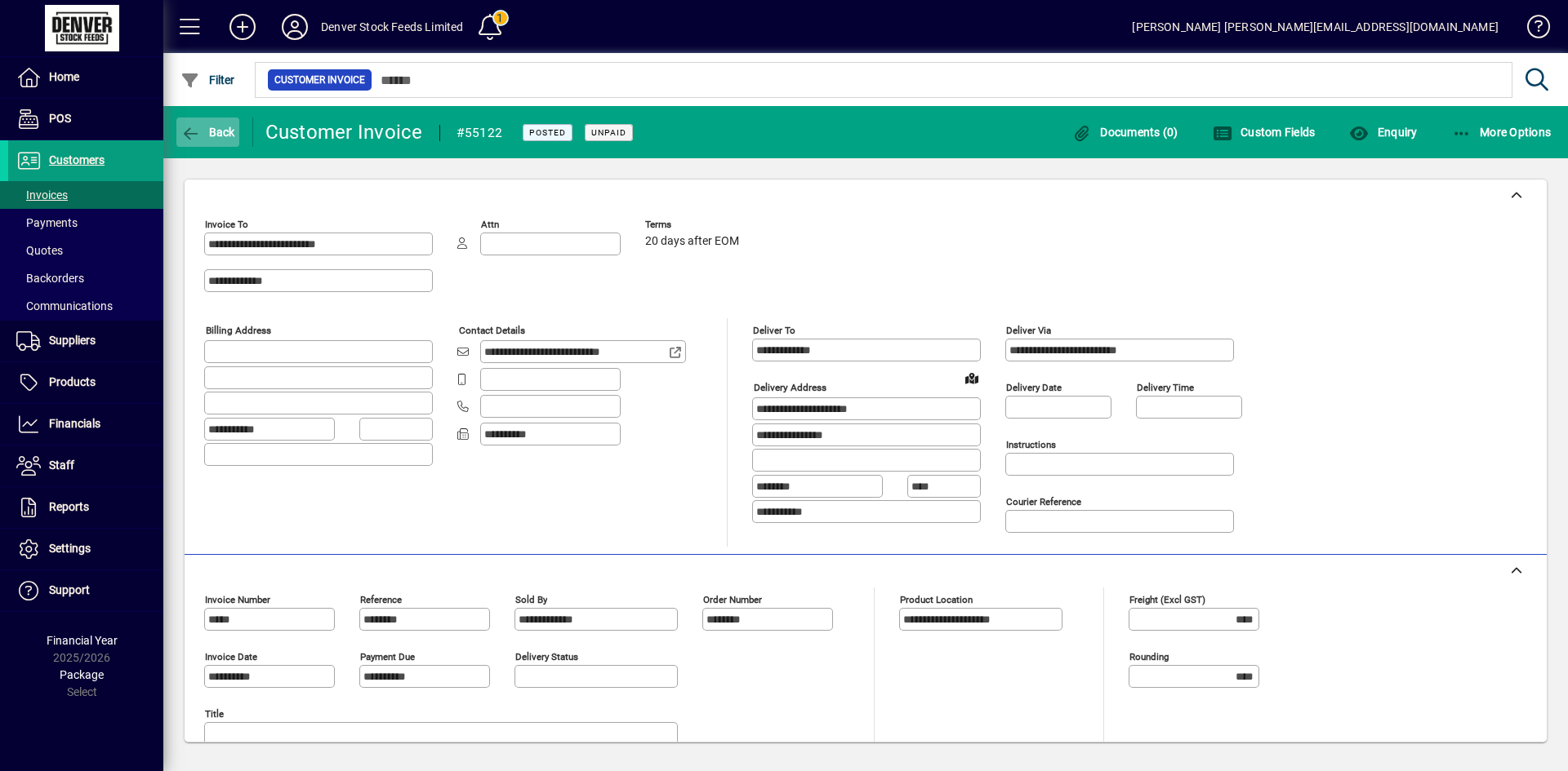
click at [198, 134] on icon "button" at bounding box center [190, 134] width 20 height 17
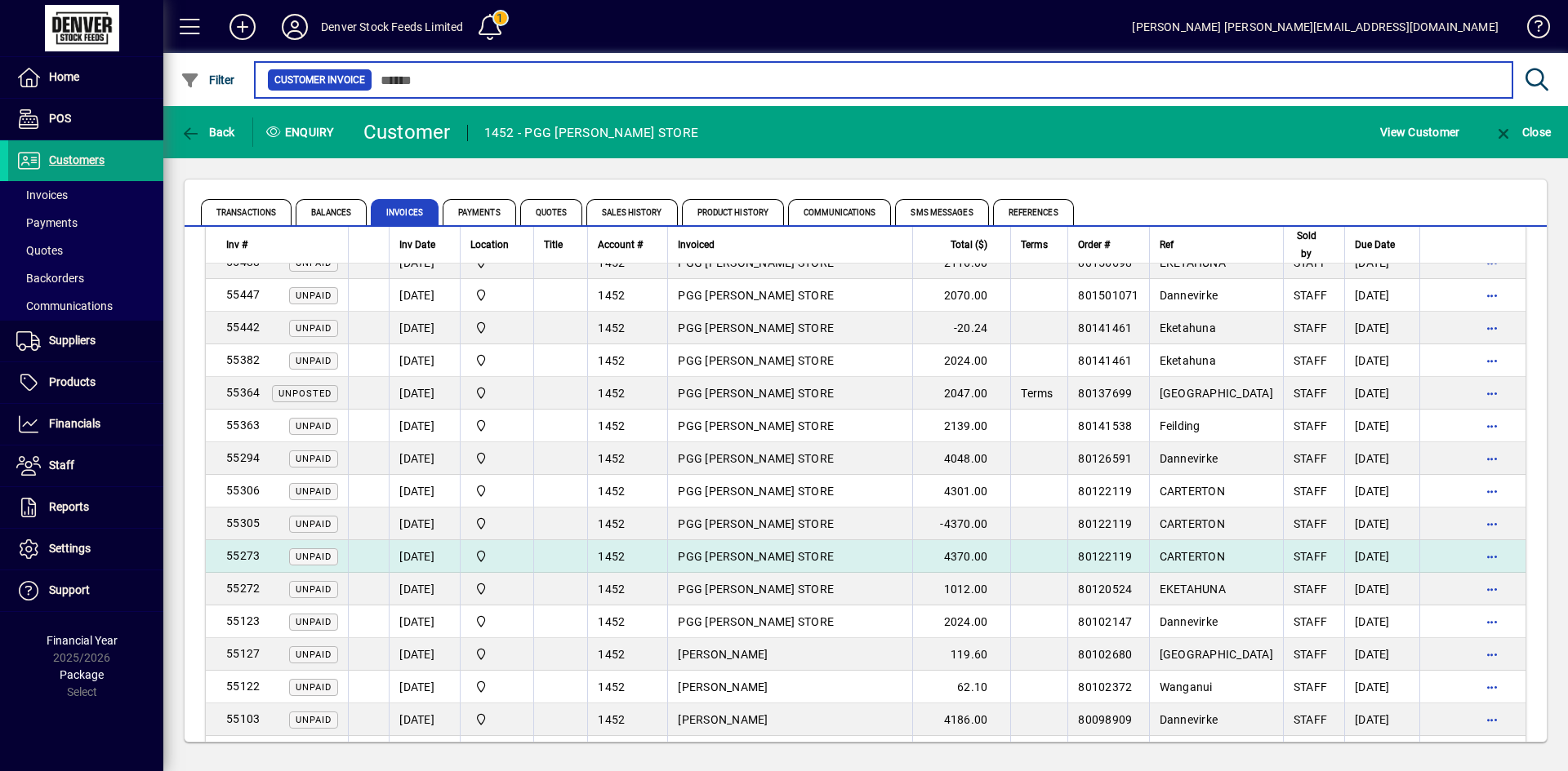
scroll to position [119, 0]
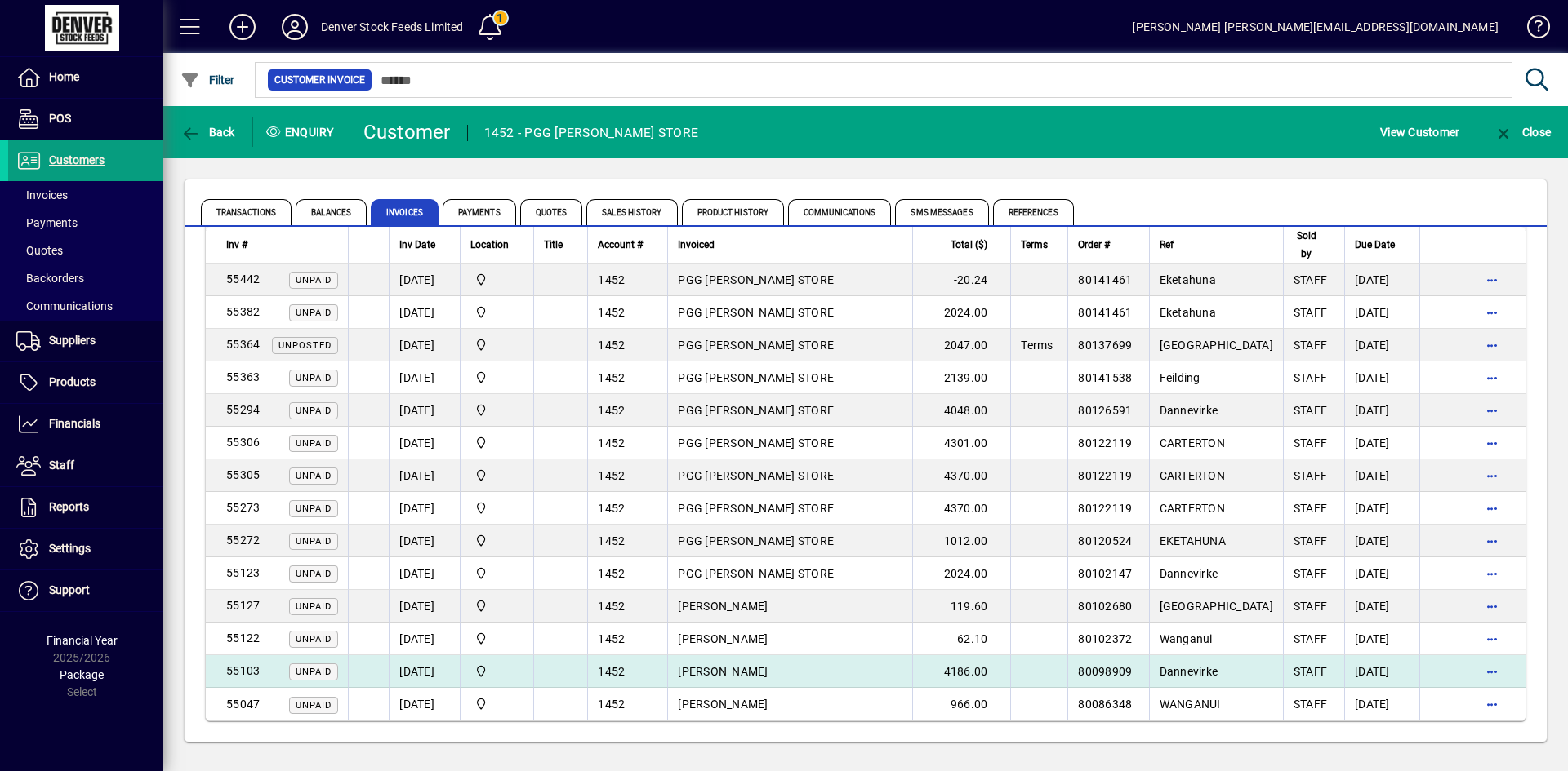
click at [811, 672] on td "[PERSON_NAME]" at bounding box center [790, 671] width 245 height 32
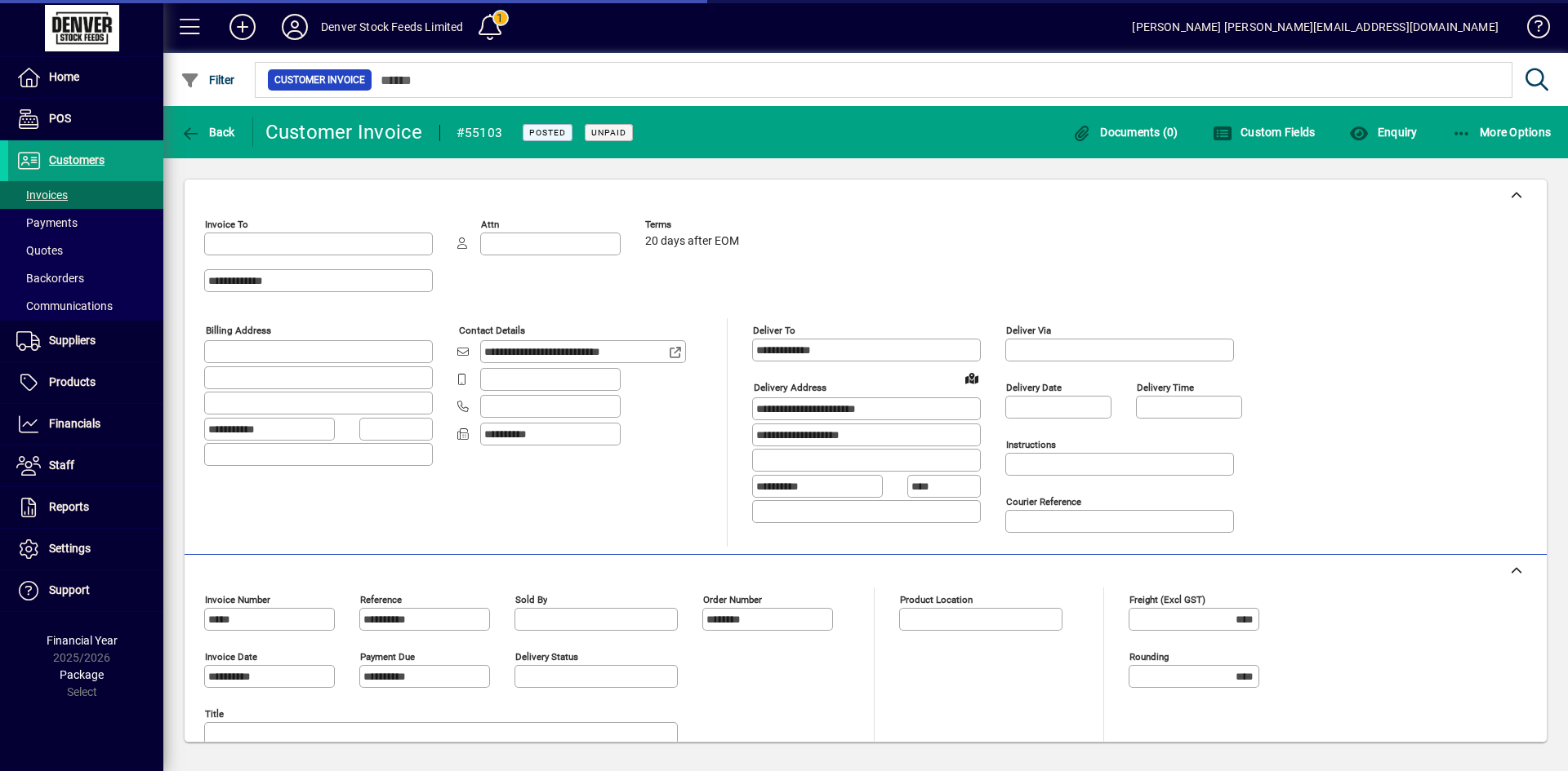
type input "**********"
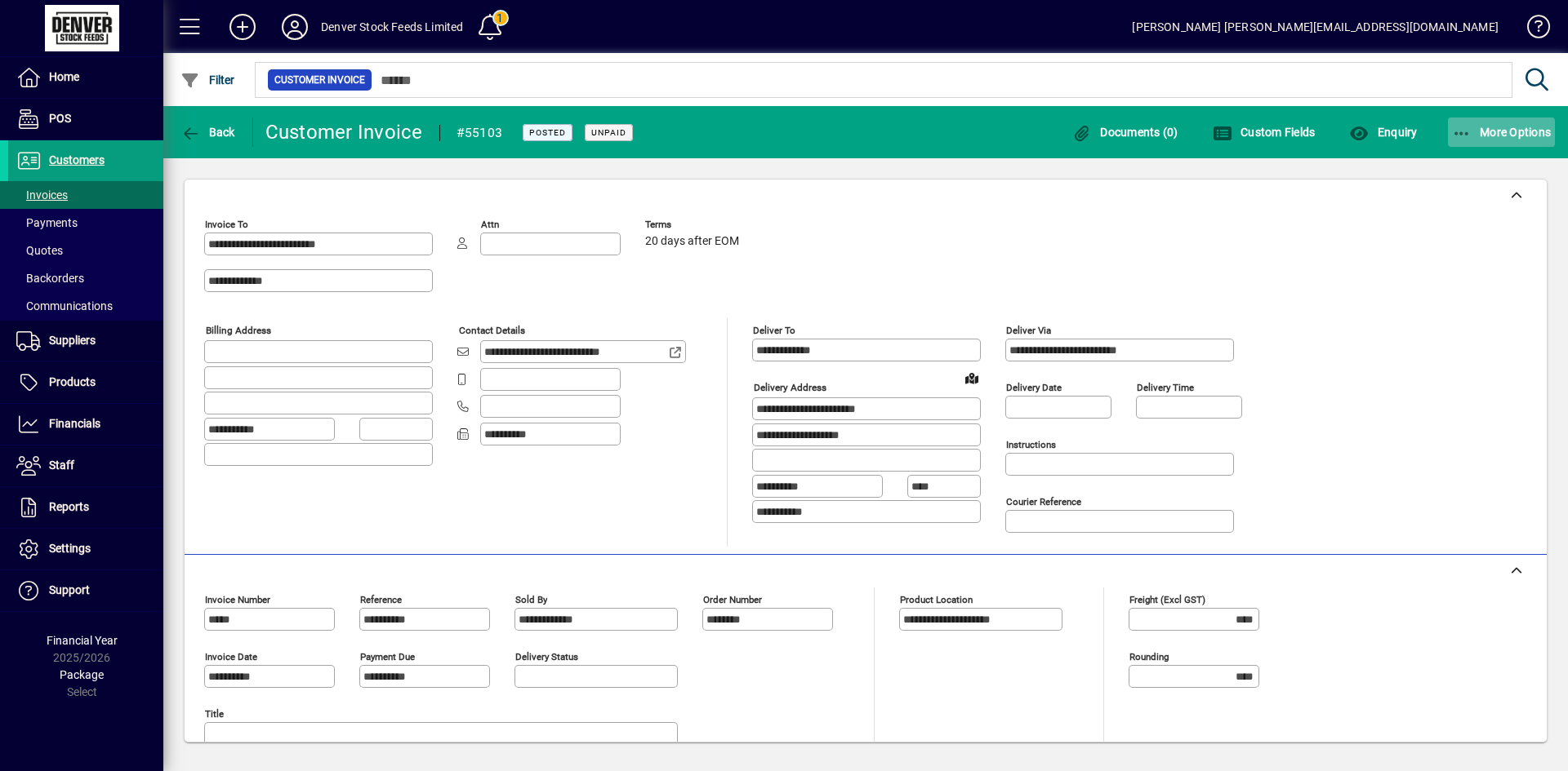
click at [1511, 135] on span "More Options" at bounding box center [1501, 132] width 99 height 13
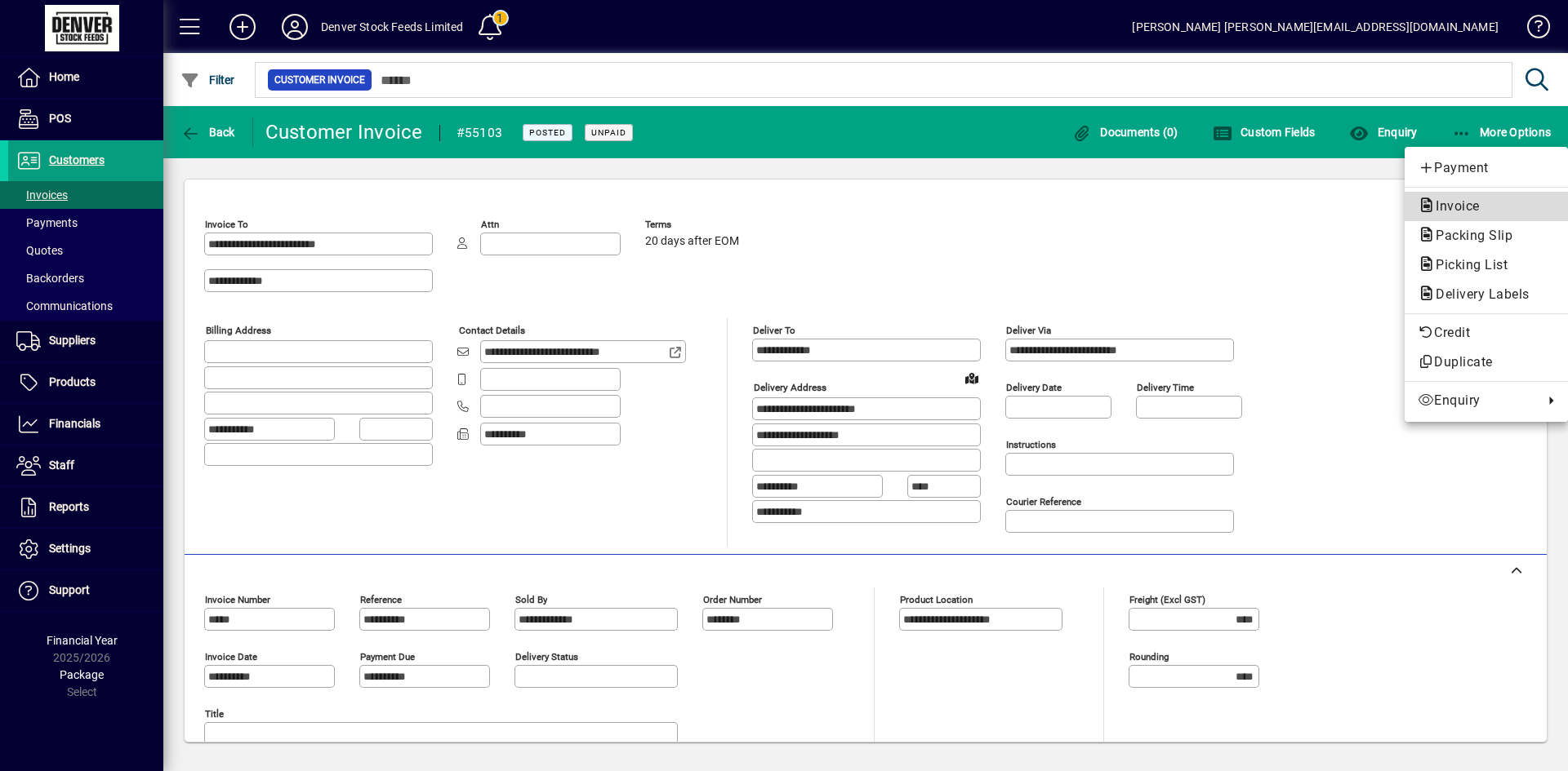
click at [1461, 210] on span "Invoice" at bounding box center [1453, 206] width 71 height 16
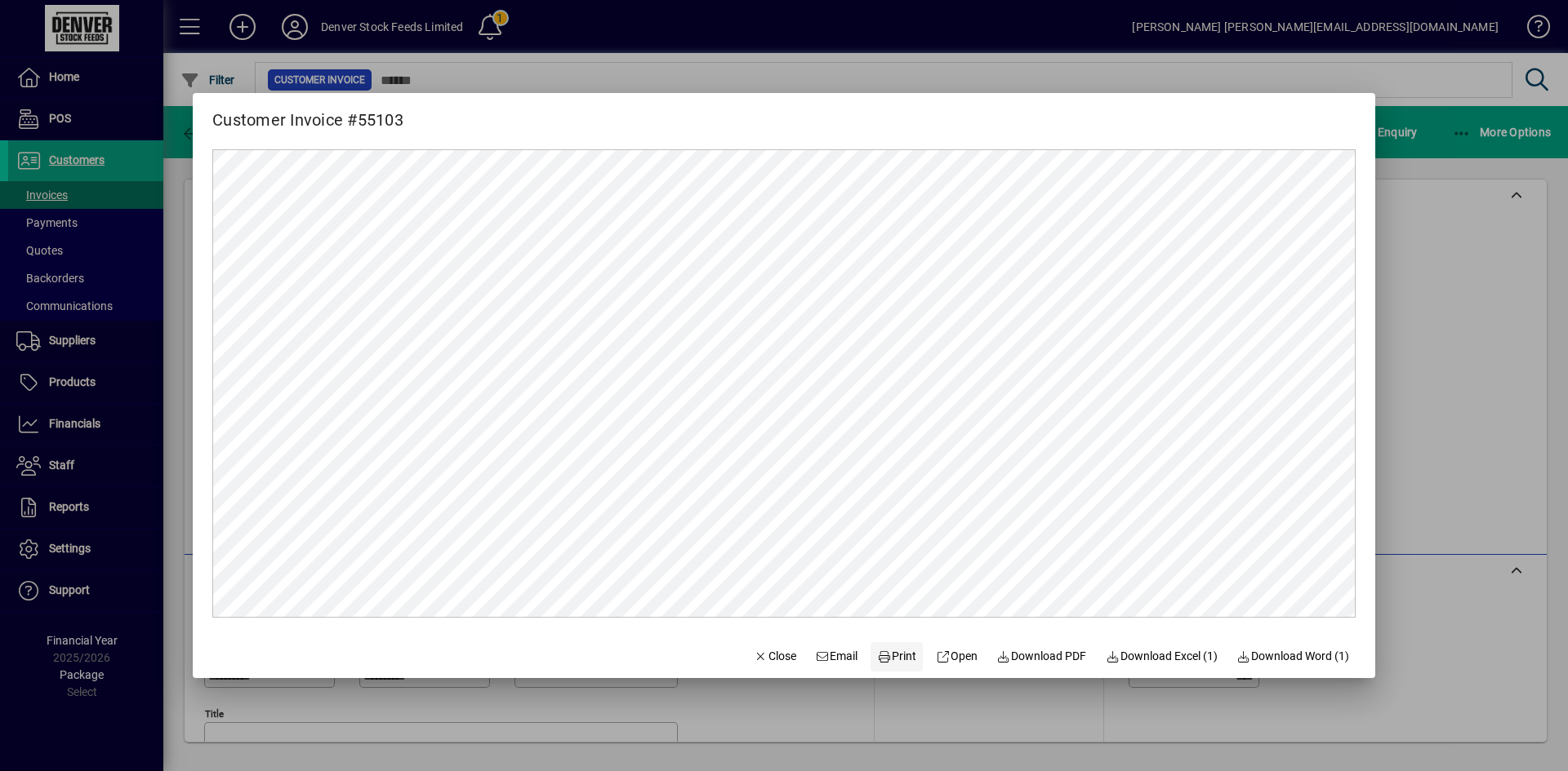
click at [888, 658] on span "Print" at bounding box center [897, 657] width 39 height 17
click at [754, 652] on span "Close" at bounding box center [775, 657] width 43 height 17
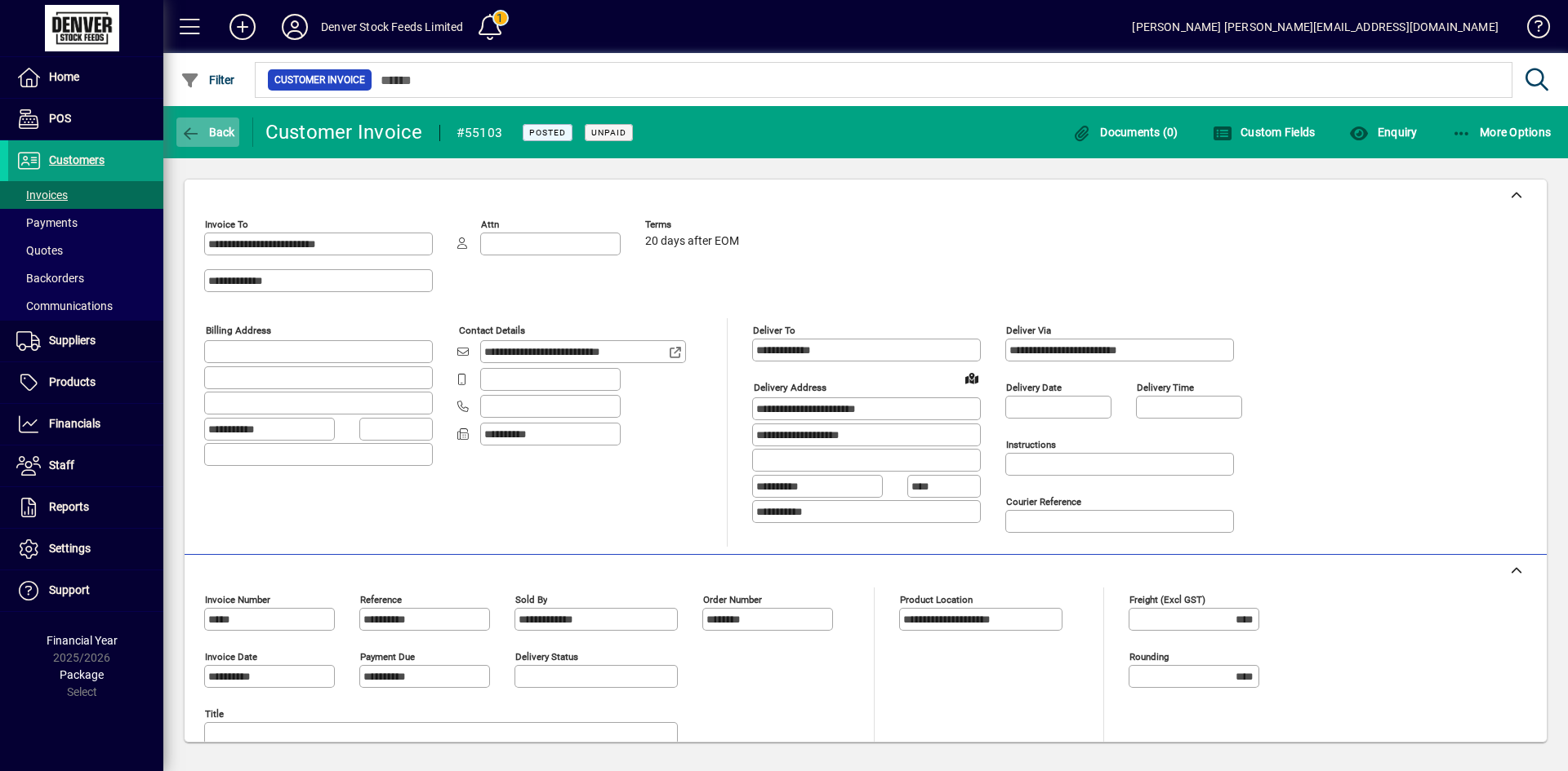
click at [216, 135] on span "Back" at bounding box center [207, 132] width 55 height 13
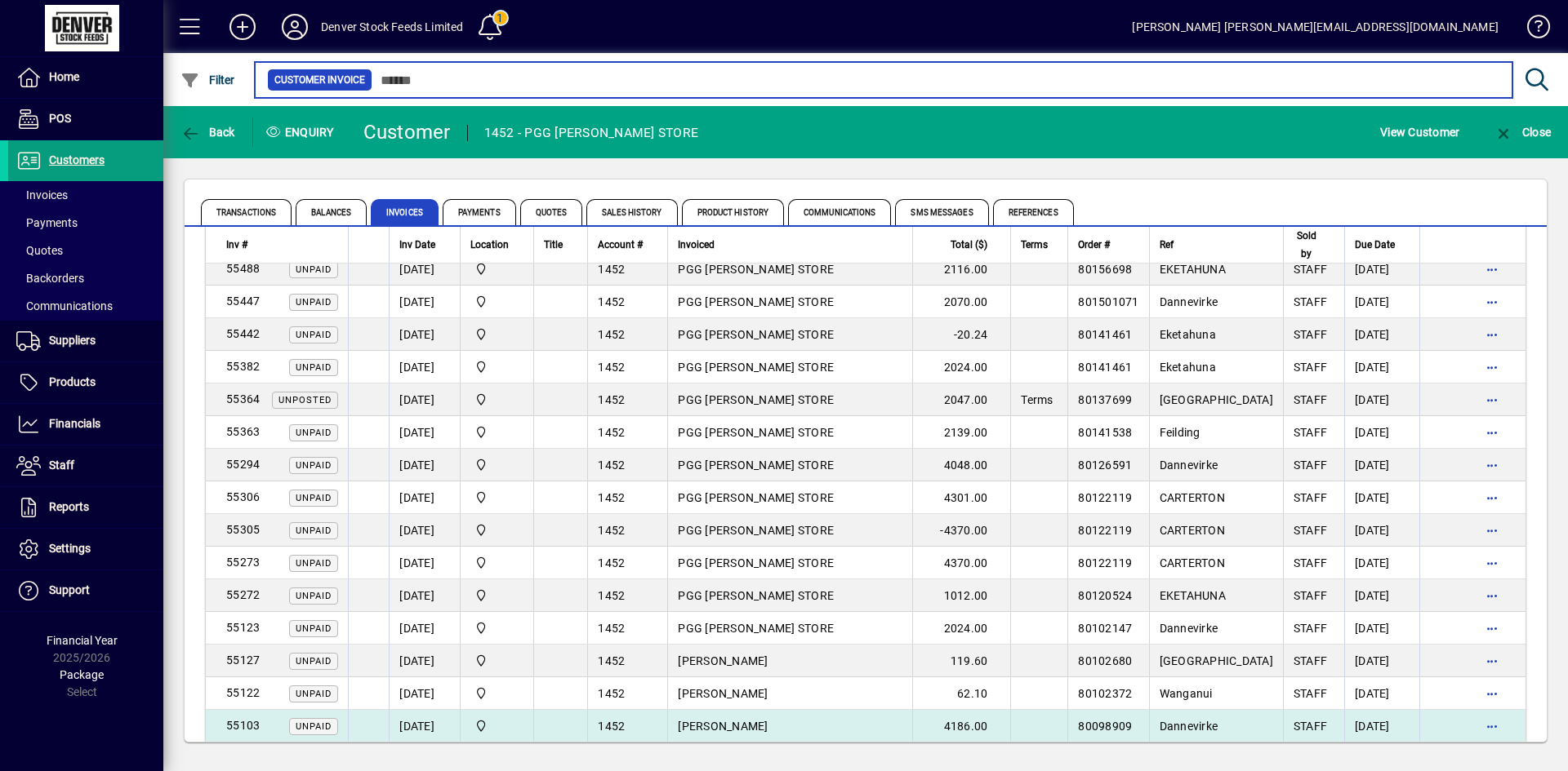
scroll to position [119, 0]
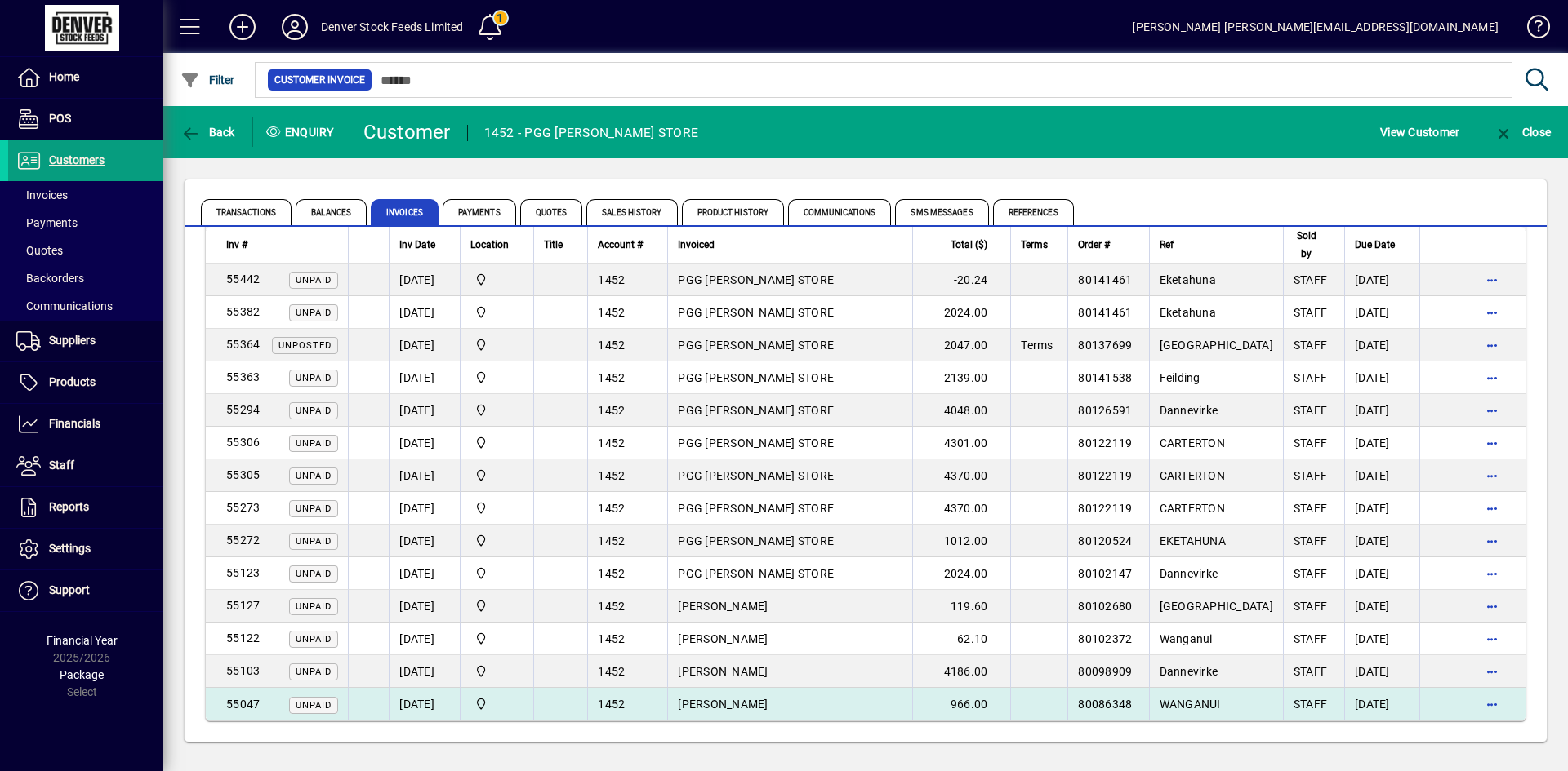
click at [827, 703] on td "[PERSON_NAME]" at bounding box center [790, 704] width 245 height 32
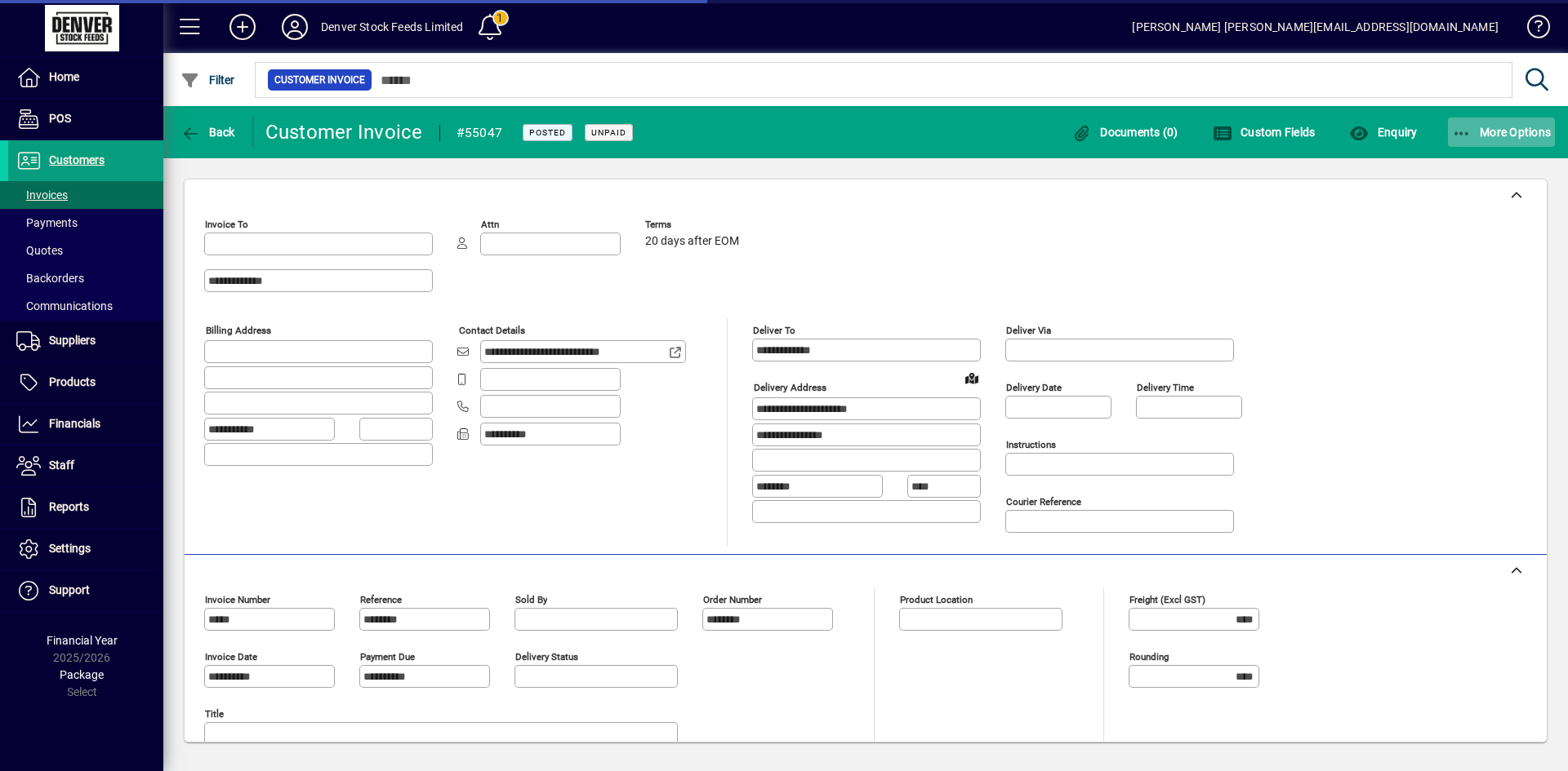
type input "**********"
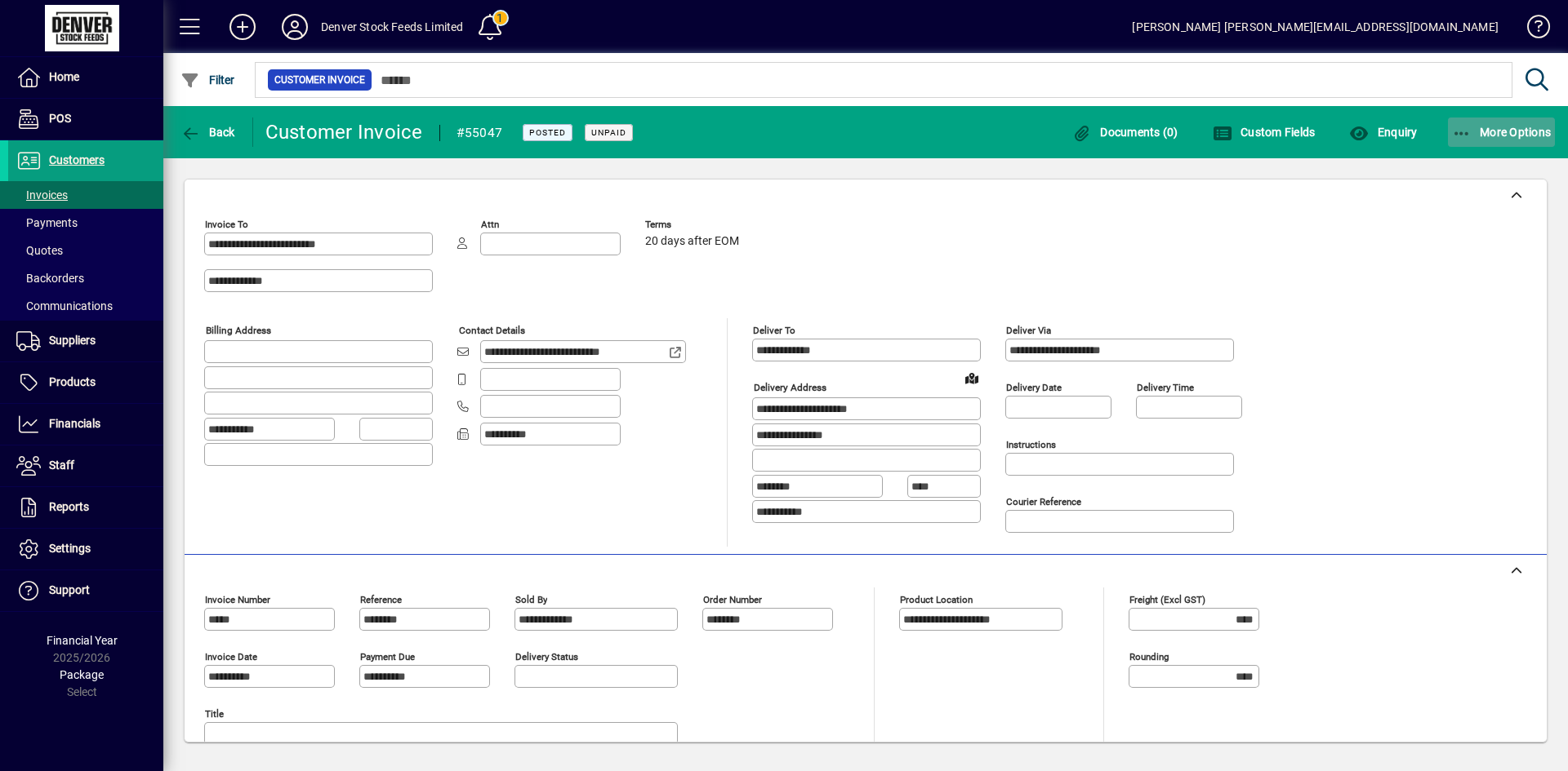
click at [1501, 132] on span "More Options" at bounding box center [1501, 132] width 99 height 13
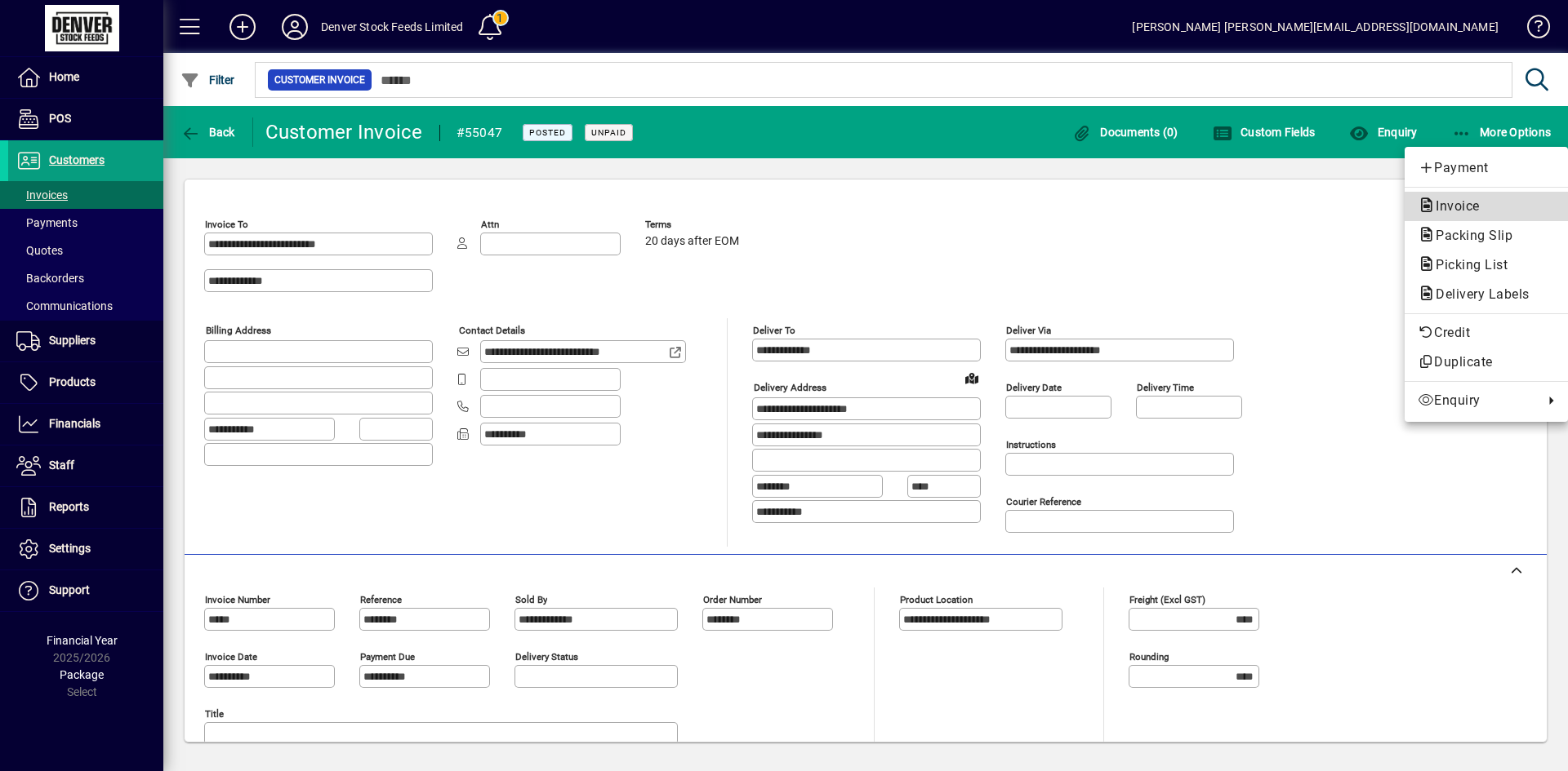
click at [1455, 209] on span "Invoice" at bounding box center [1453, 206] width 71 height 16
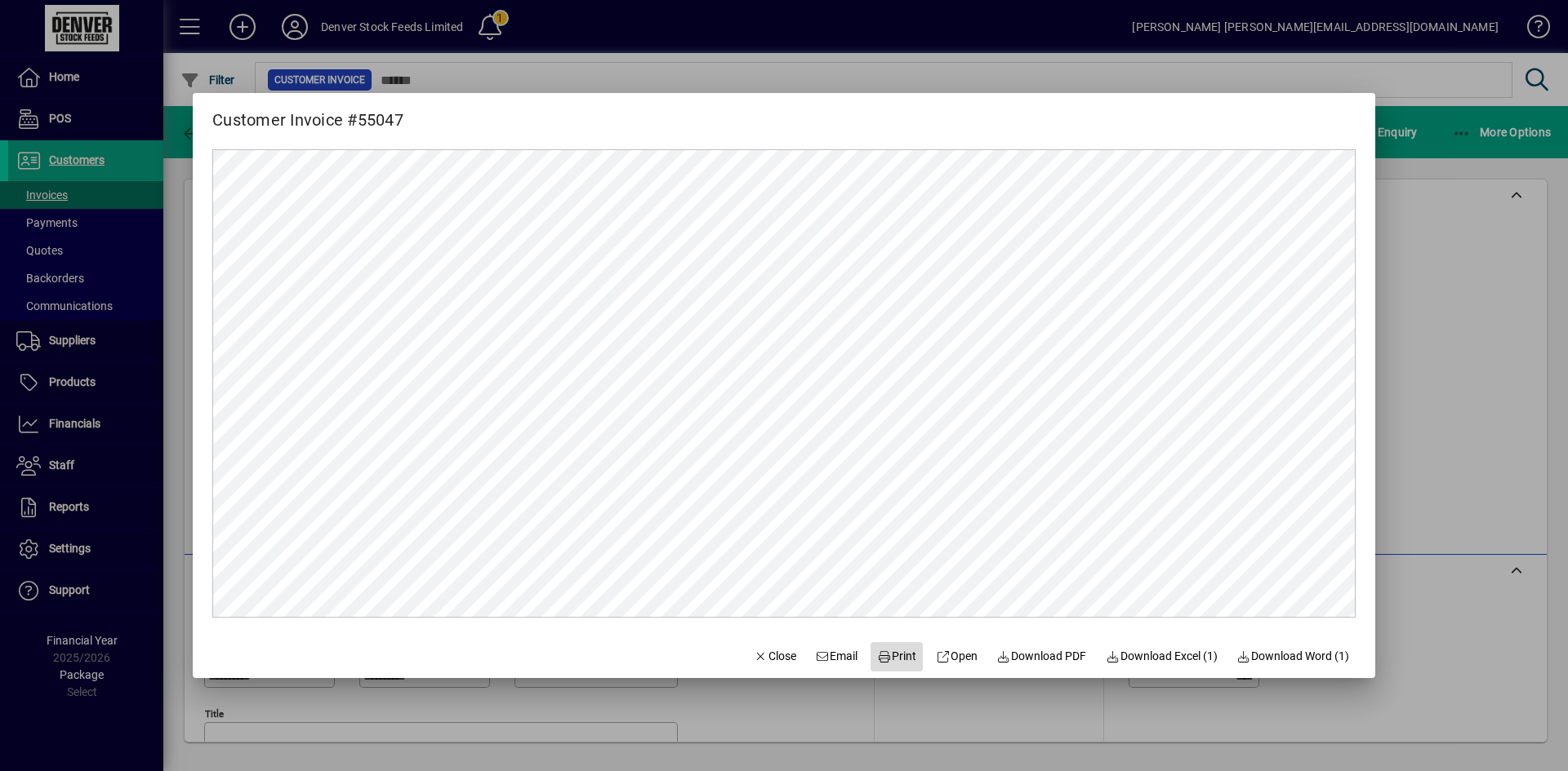
click at [885, 662] on span "Print" at bounding box center [897, 657] width 39 height 17
click at [759, 657] on span "Close" at bounding box center [775, 657] width 43 height 17
